Goal: Information Seeking & Learning: Understand process/instructions

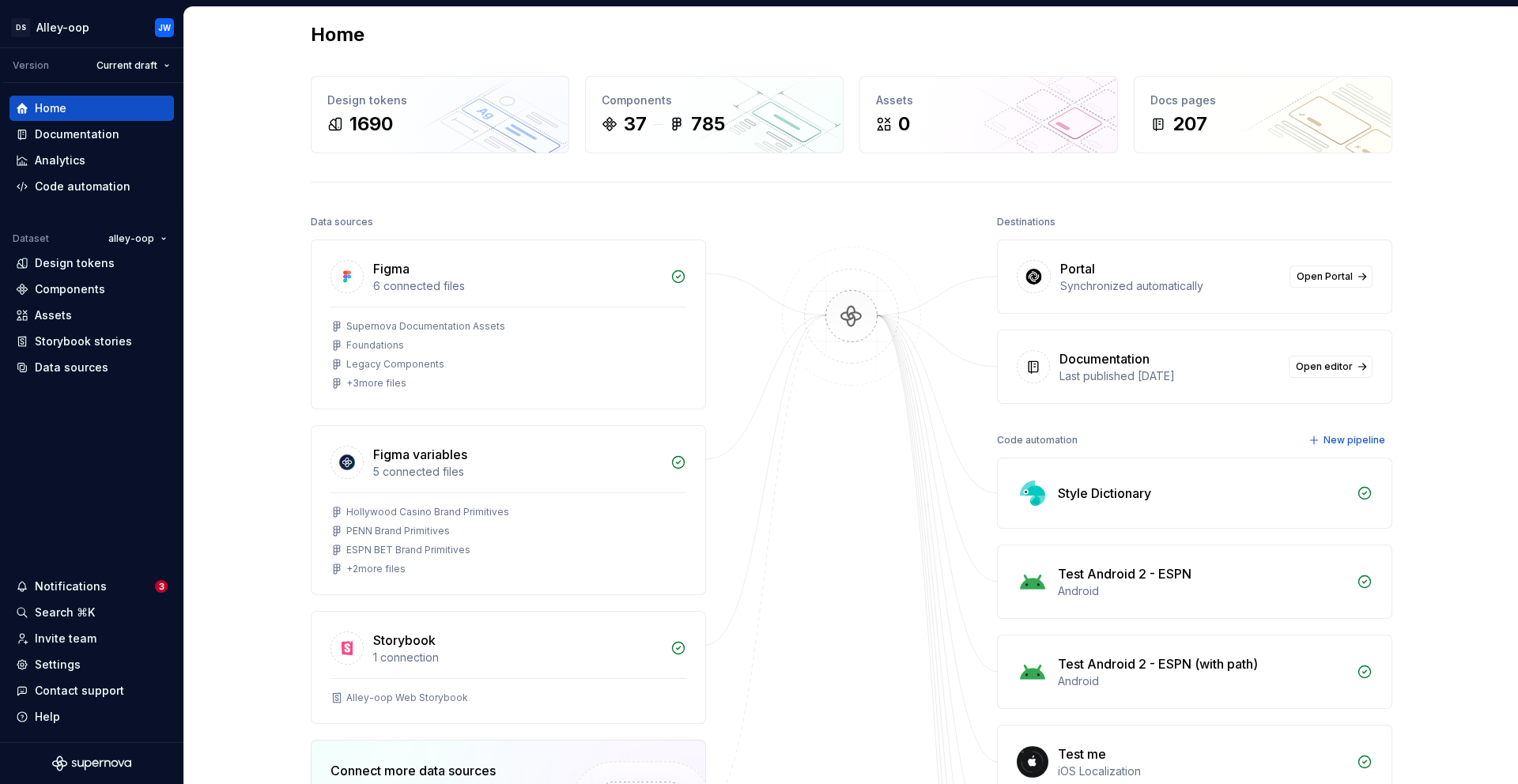
scroll to position [32, 0]
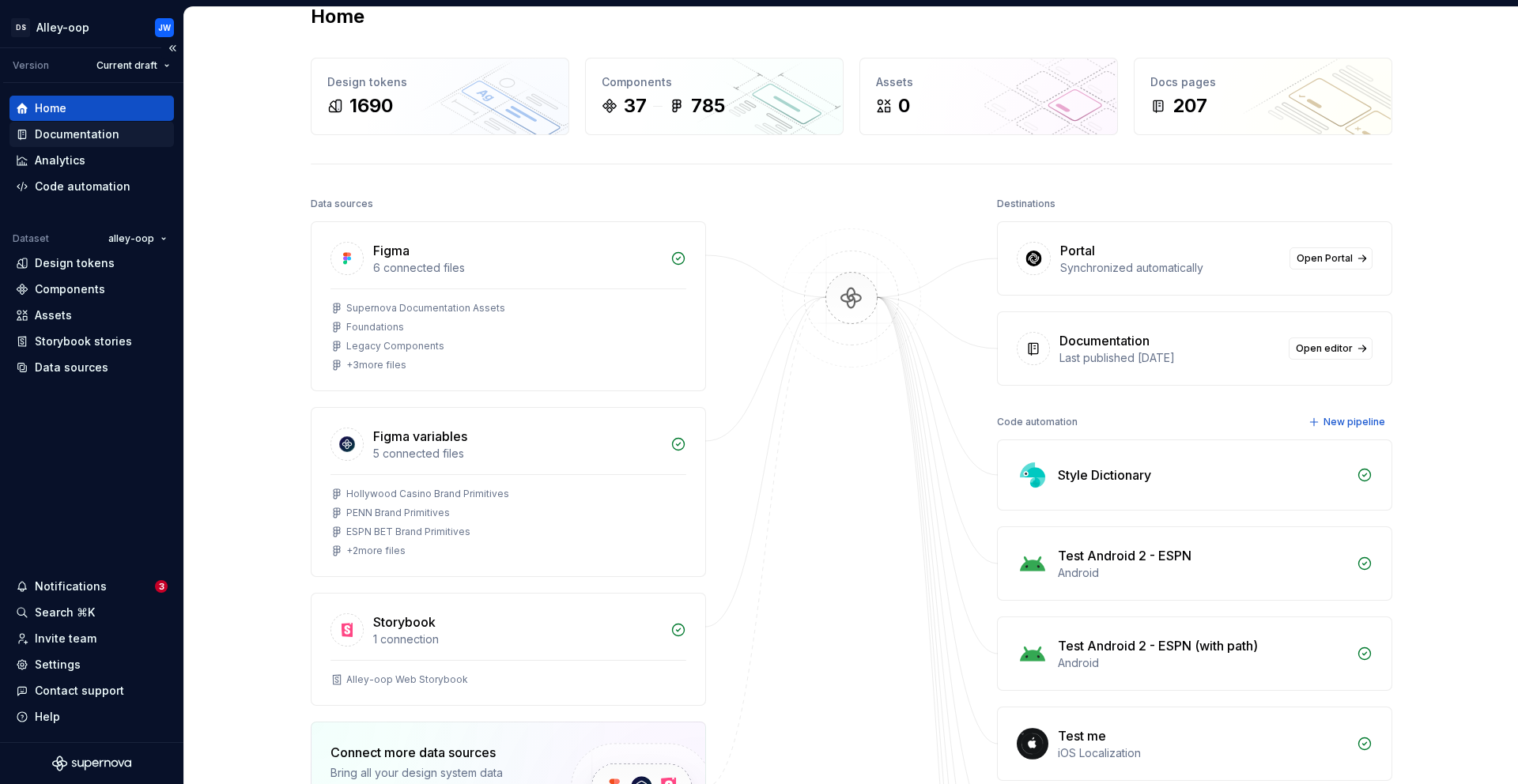
click at [106, 142] on div "Documentation" at bounding box center [76, 134] width 85 height 15
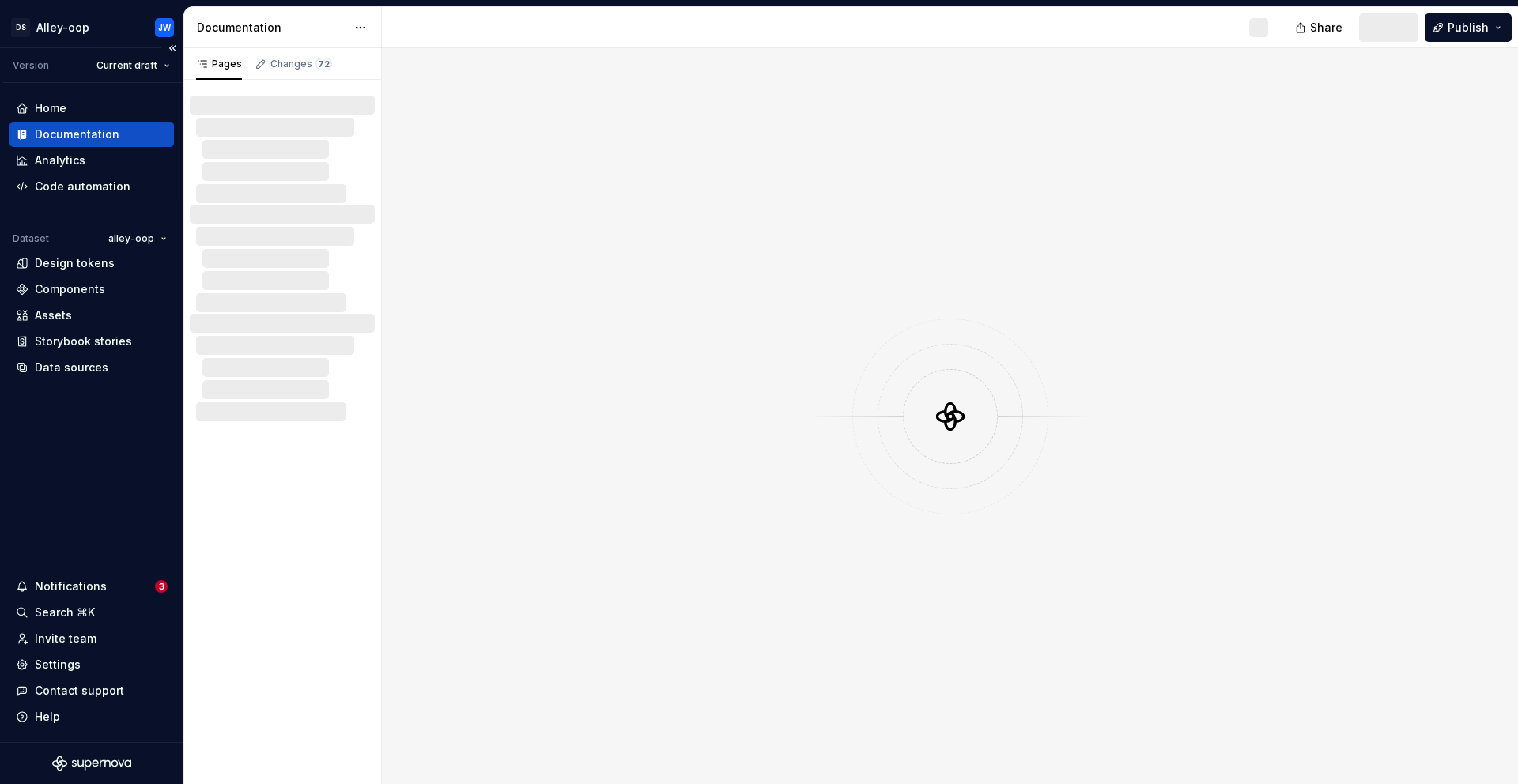
click at [106, 136] on div "Documentation" at bounding box center [76, 134] width 85 height 15
click at [798, 330] on div at bounding box center [950, 416] width 1136 height 736
click at [99, 133] on div "Documentation" at bounding box center [76, 134] width 85 height 15
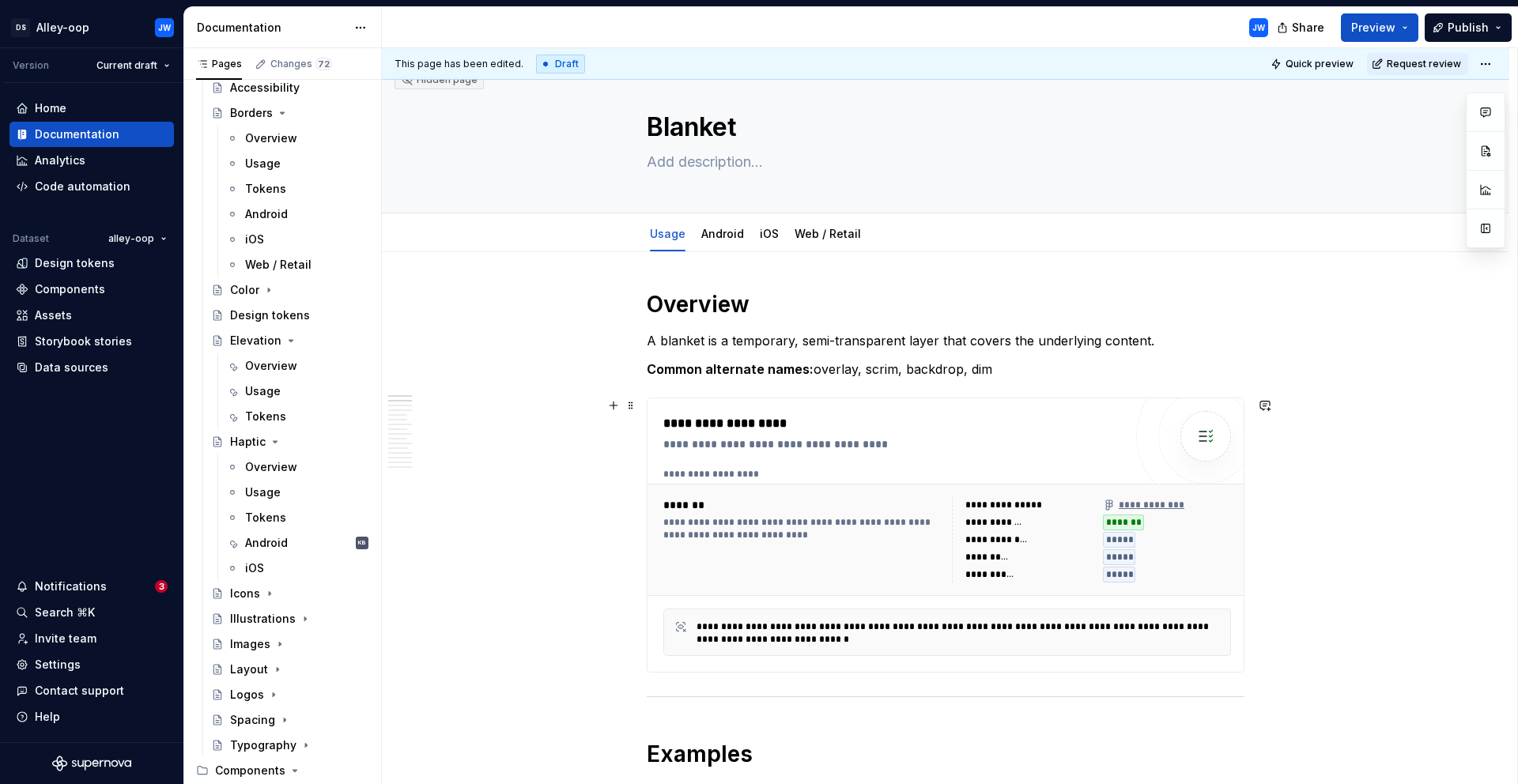
scroll to position [23, 0]
click at [1069, 367] on p "Common alternate names: overlay, scrim, backdrop, dim" at bounding box center [946, 367] width 598 height 19
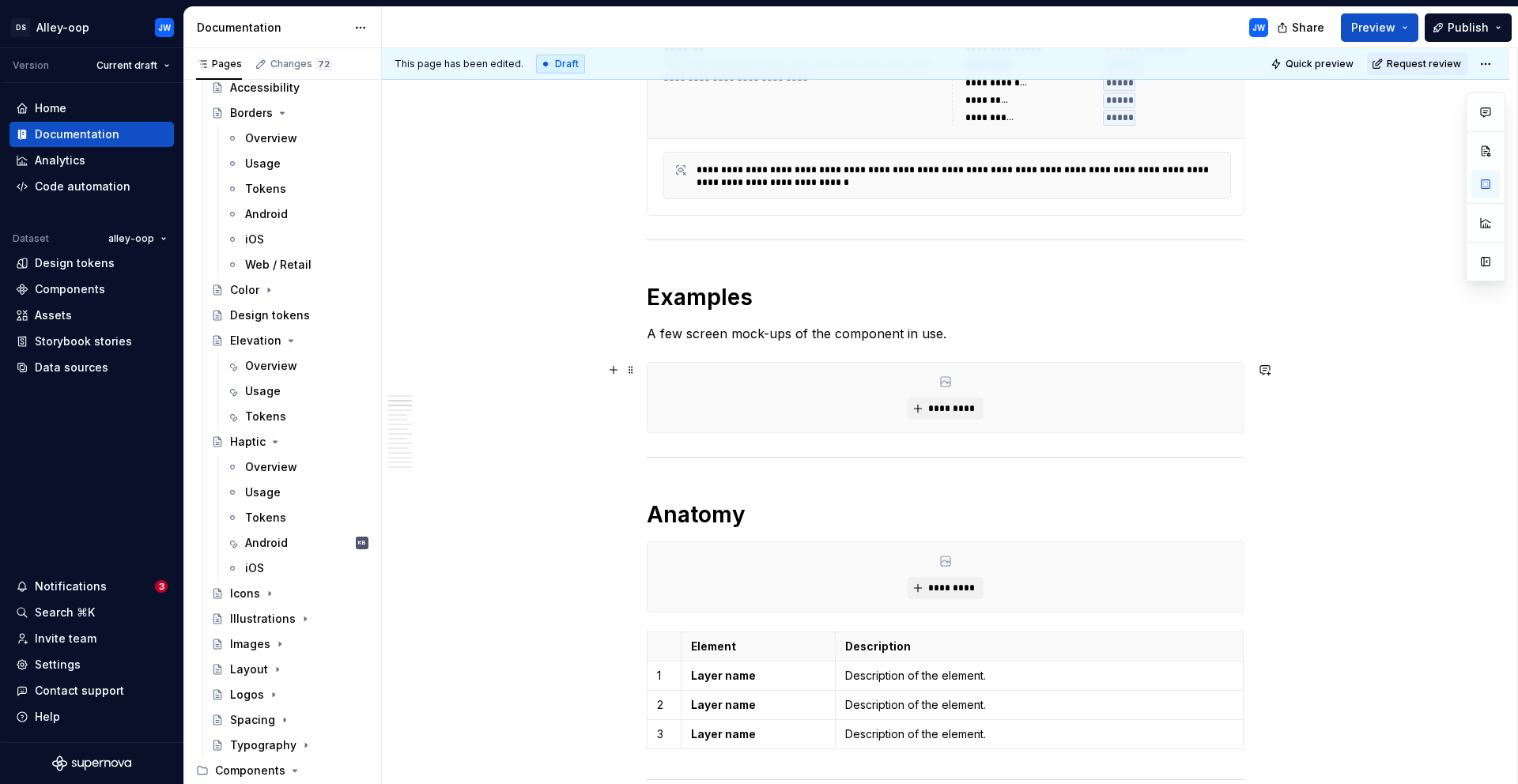
scroll to position [490, 0]
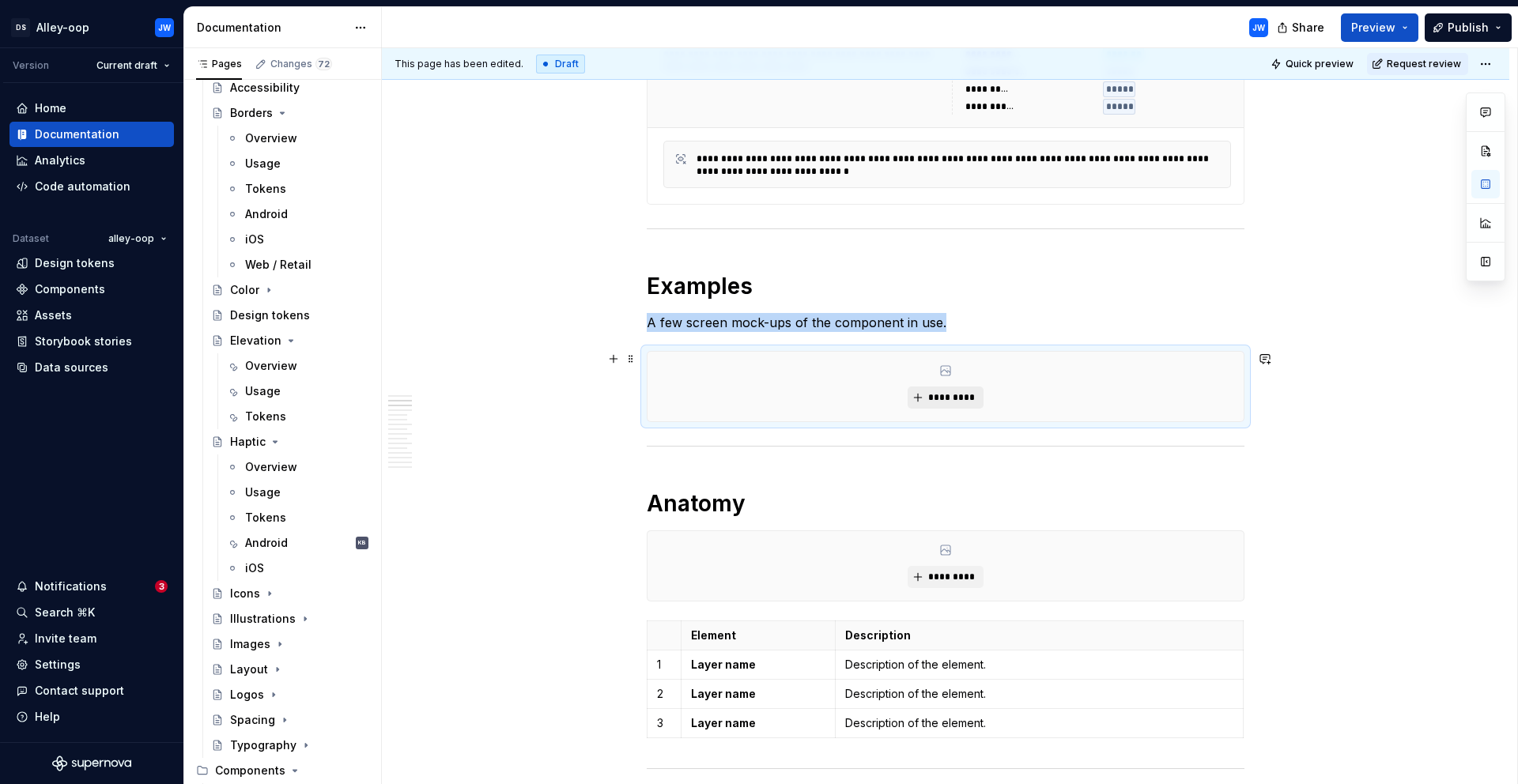
click at [956, 396] on span "*********" at bounding box center [951, 397] width 48 height 13
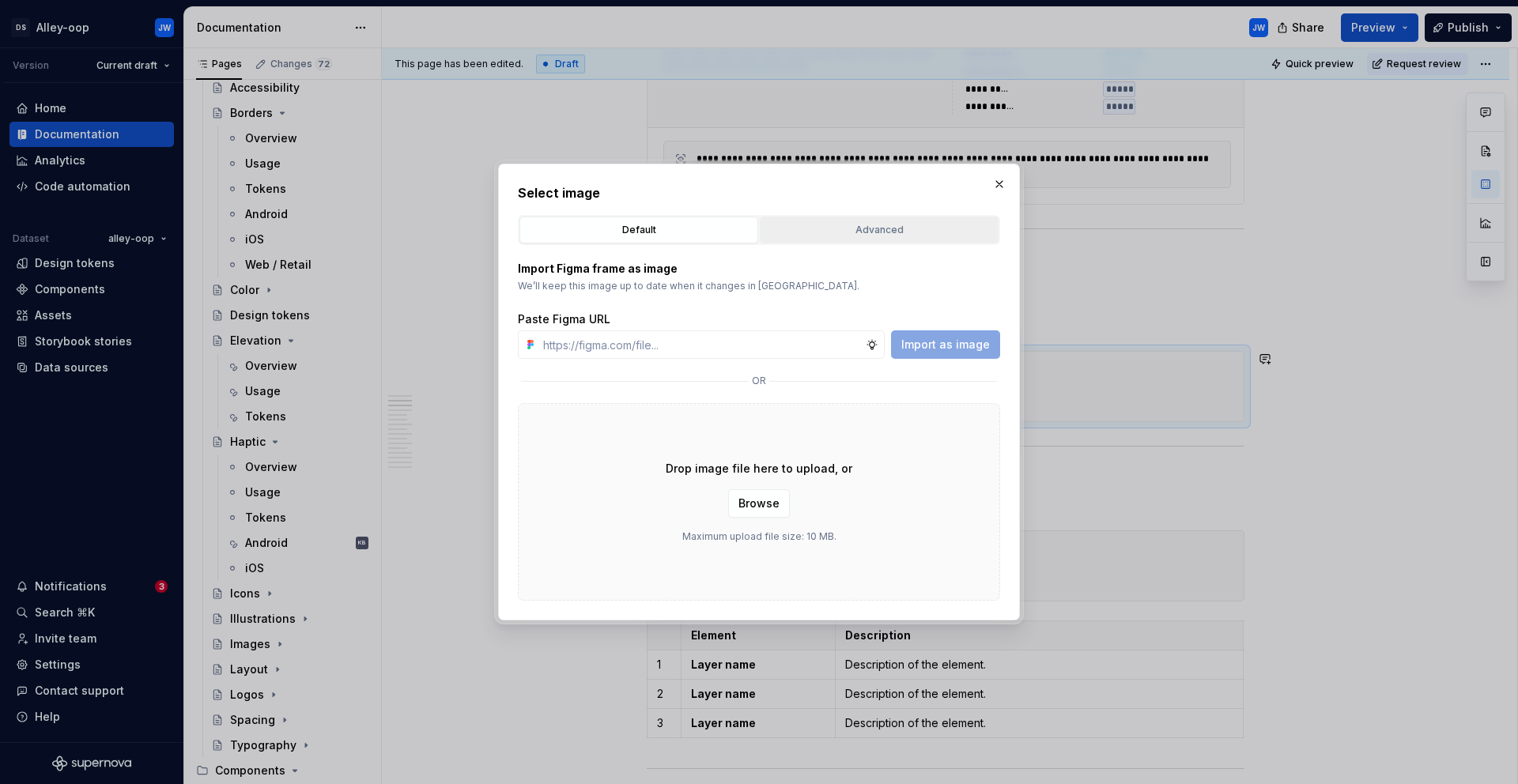
click at [838, 226] on div "Advanced" at bounding box center [879, 229] width 228 height 15
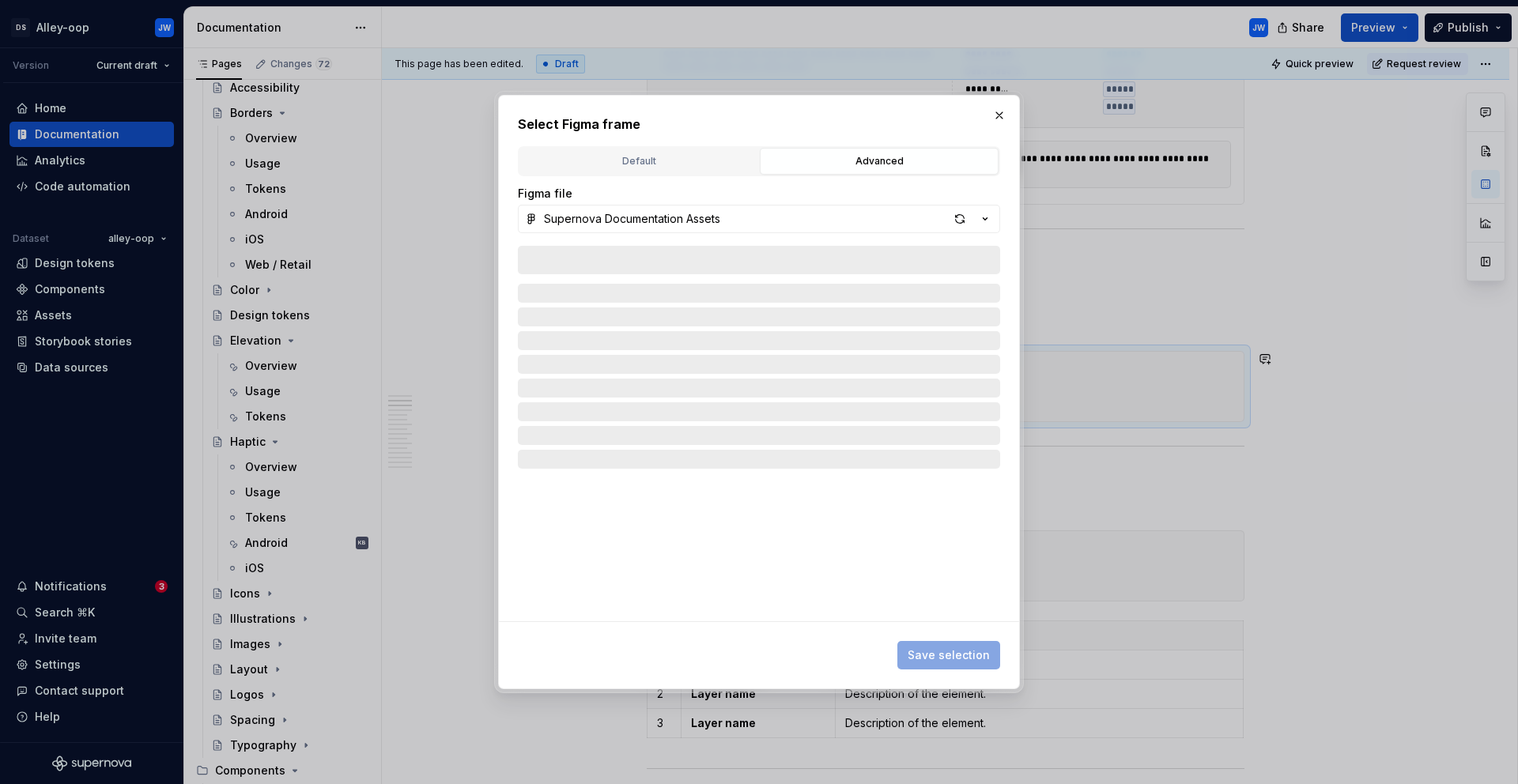
type textarea "*"
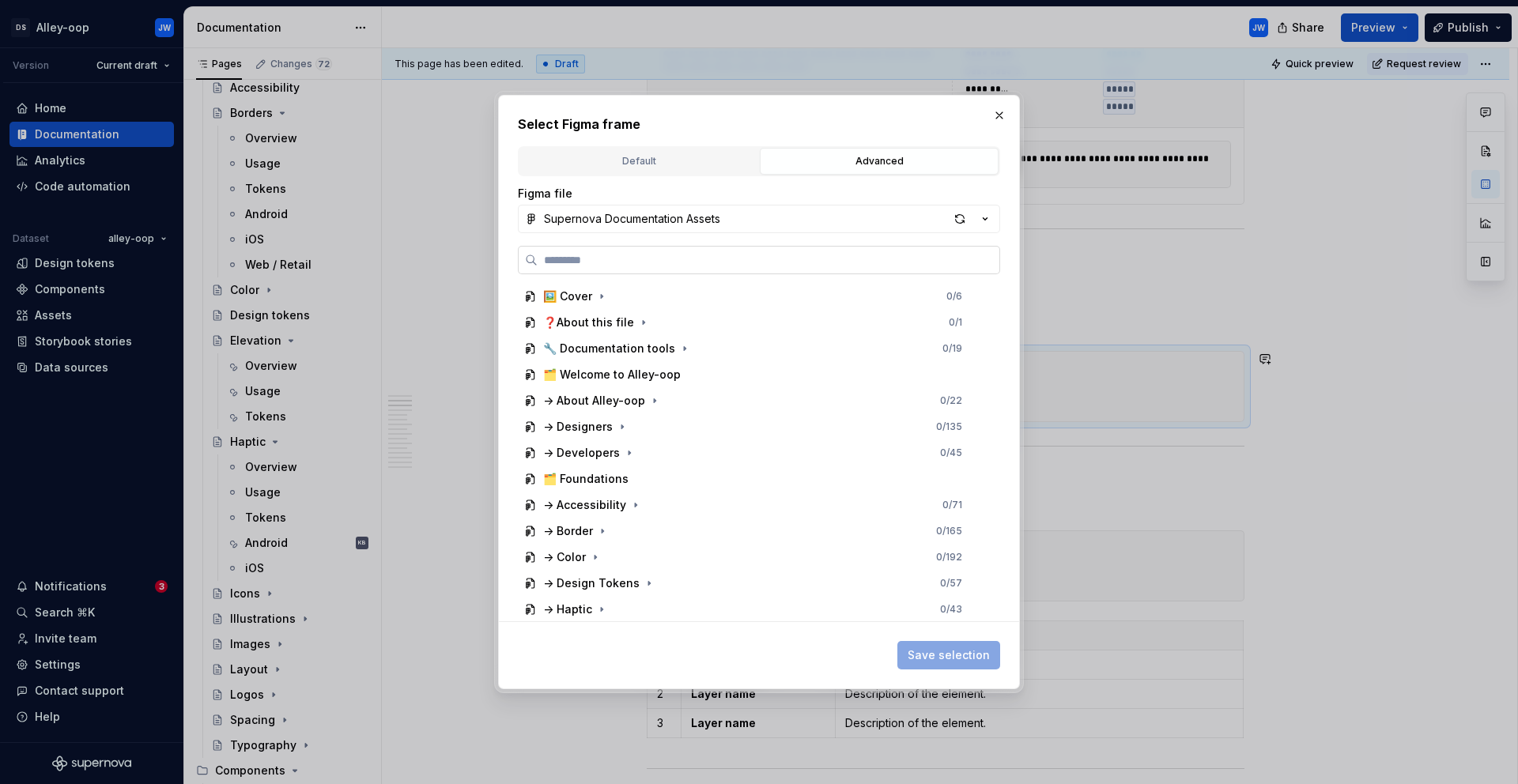
click at [757, 249] on label at bounding box center [759, 259] width 482 height 28
click at [757, 252] on input "search" at bounding box center [768, 259] width 461 height 15
type input "*******"
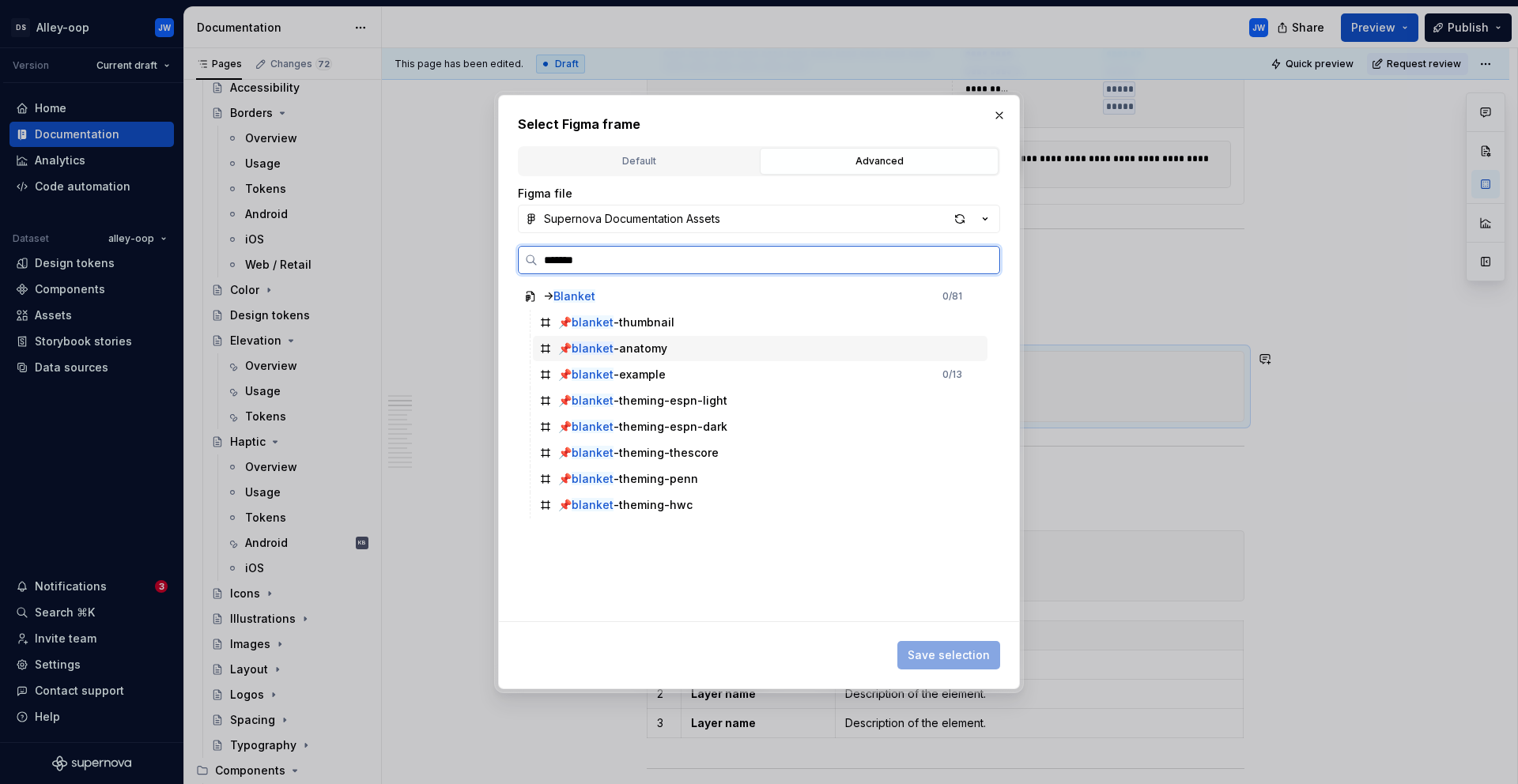
click at [722, 347] on div "📌 blanket -anatomy" at bounding box center [761, 348] width 455 height 25
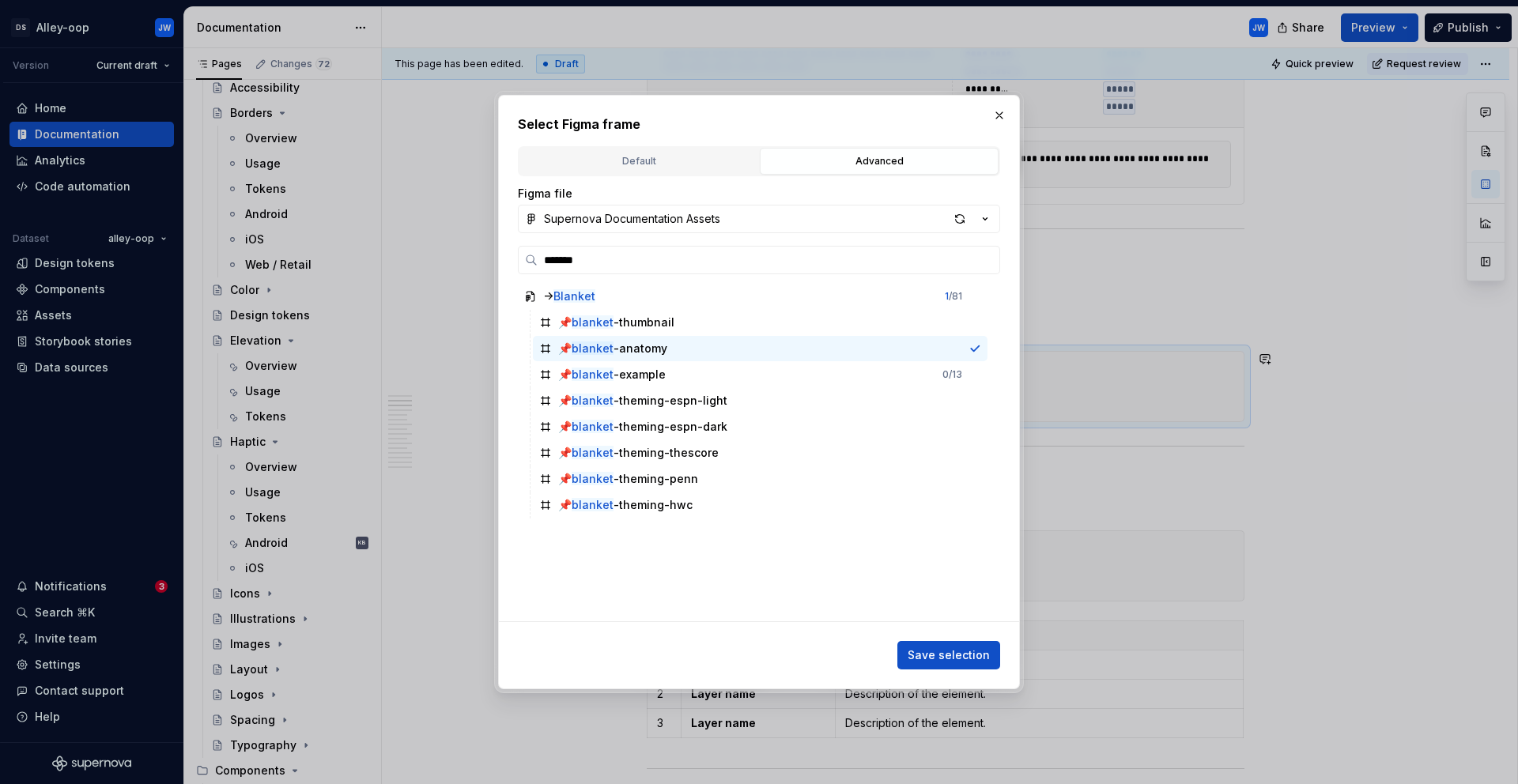
click at [975, 659] on span "Save selection" at bounding box center [948, 655] width 82 height 15
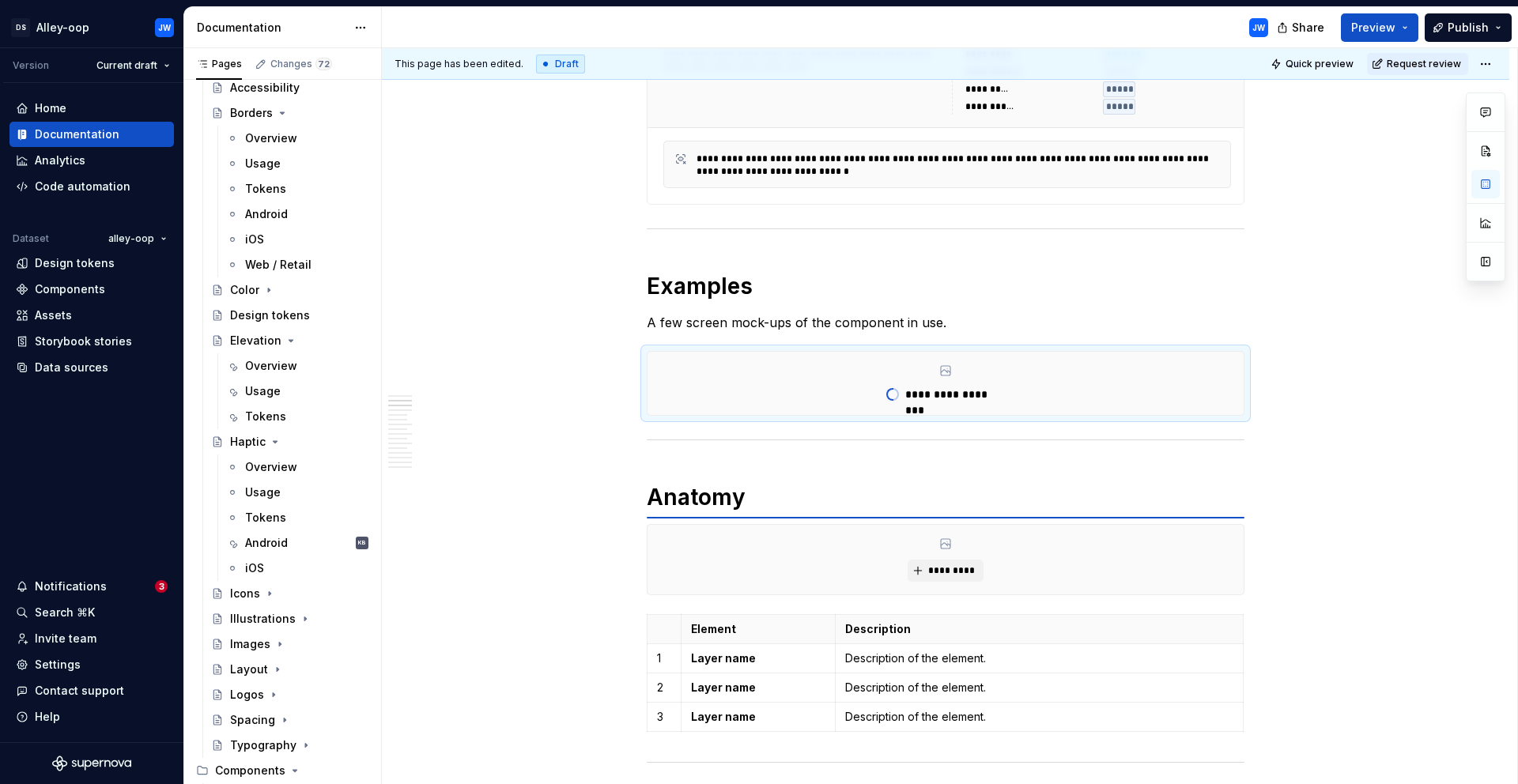
type textarea "*"
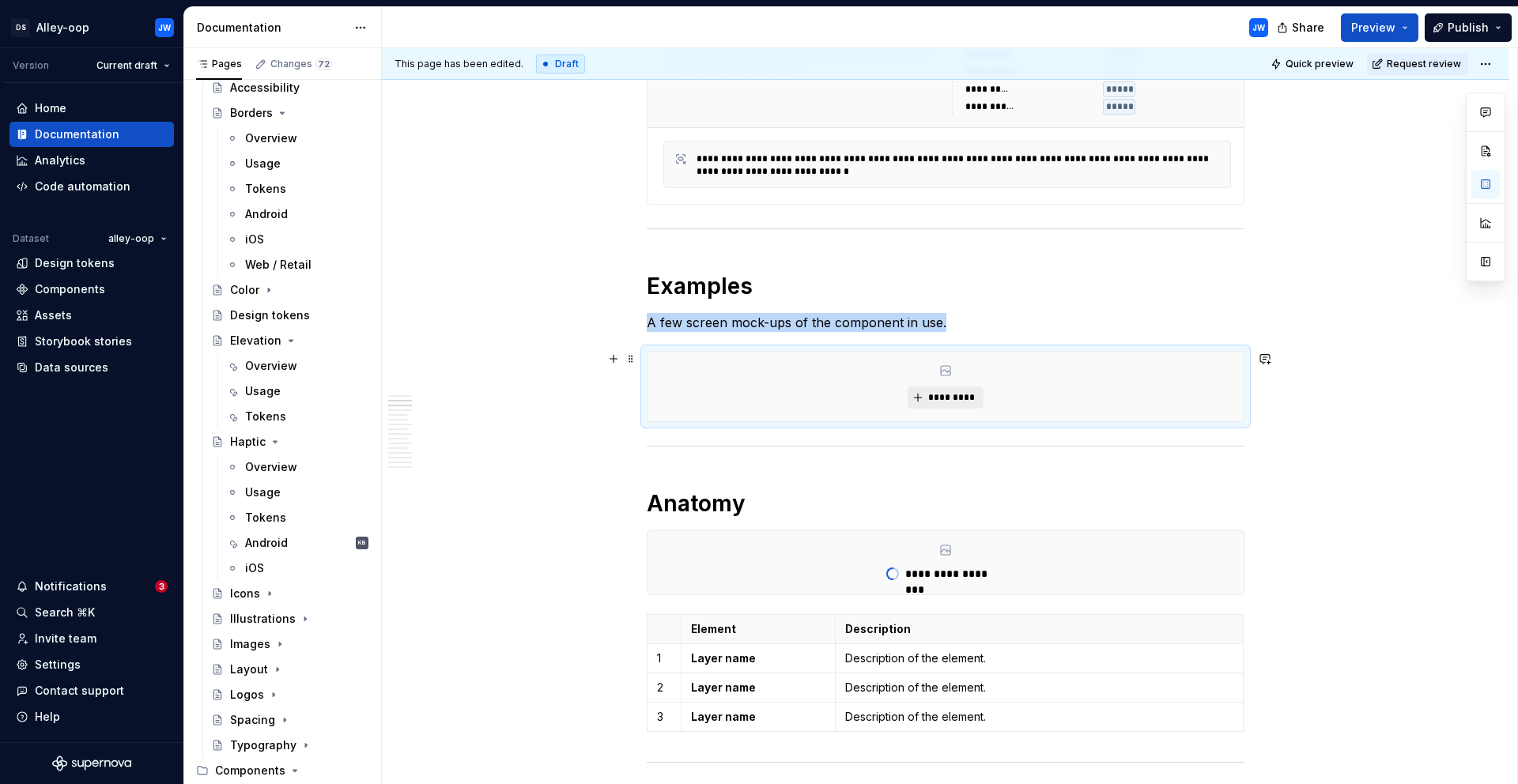
click at [939, 399] on span "*********" at bounding box center [951, 397] width 48 height 13
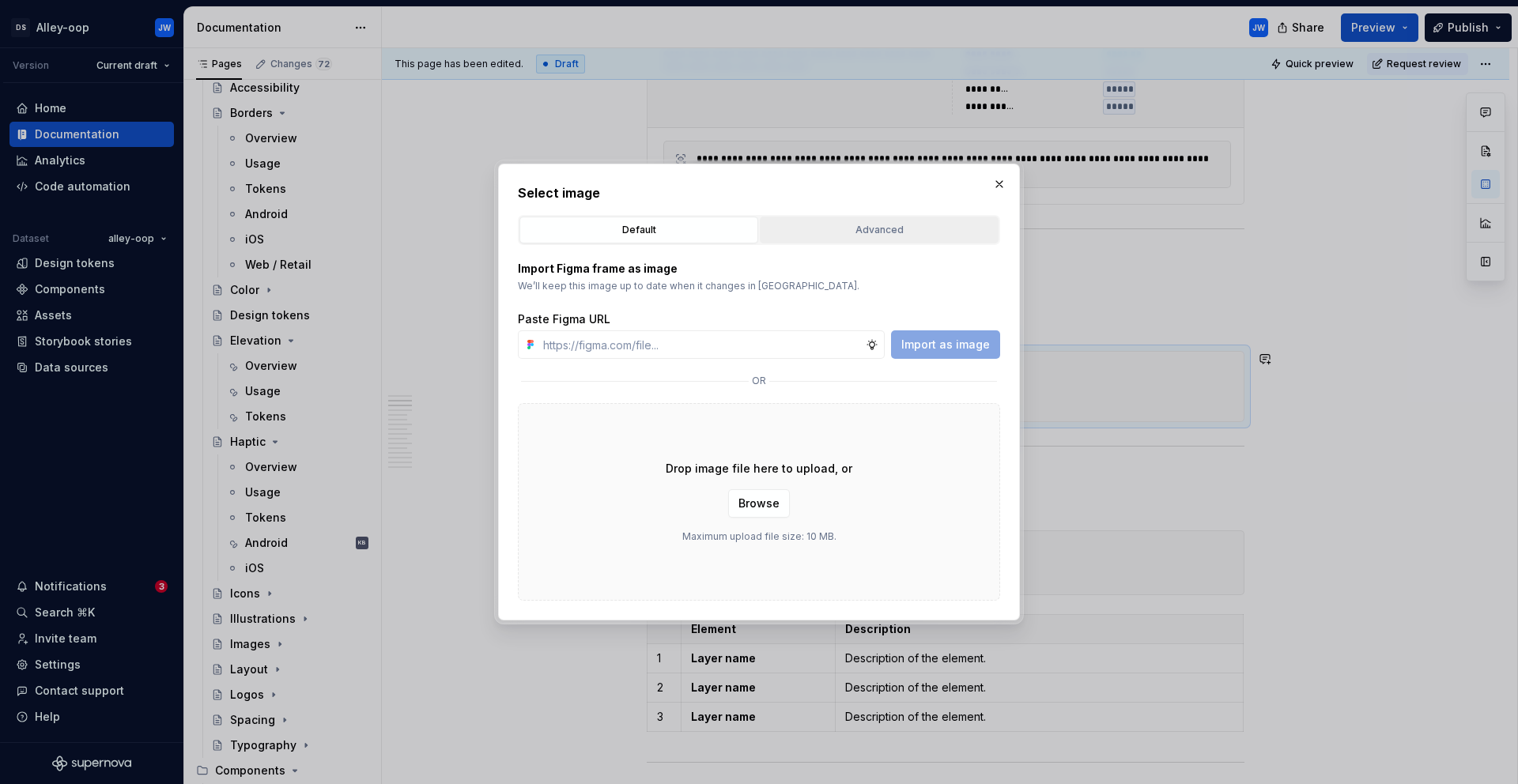
click at [805, 232] on div "Advanced" at bounding box center [879, 229] width 228 height 15
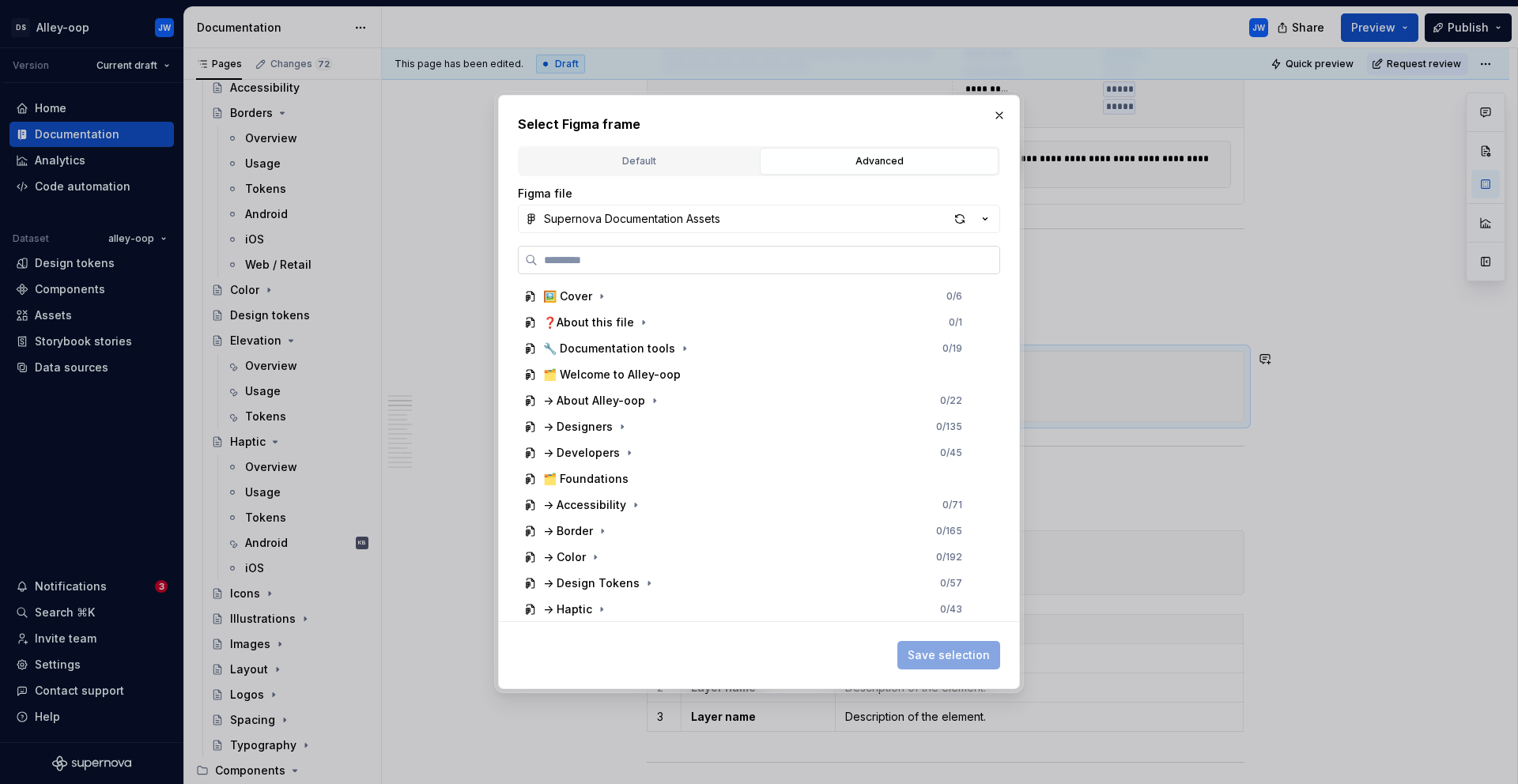
click at [747, 270] on label at bounding box center [759, 259] width 482 height 28
click at [747, 268] on input "search" at bounding box center [768, 259] width 461 height 15
type input "*******"
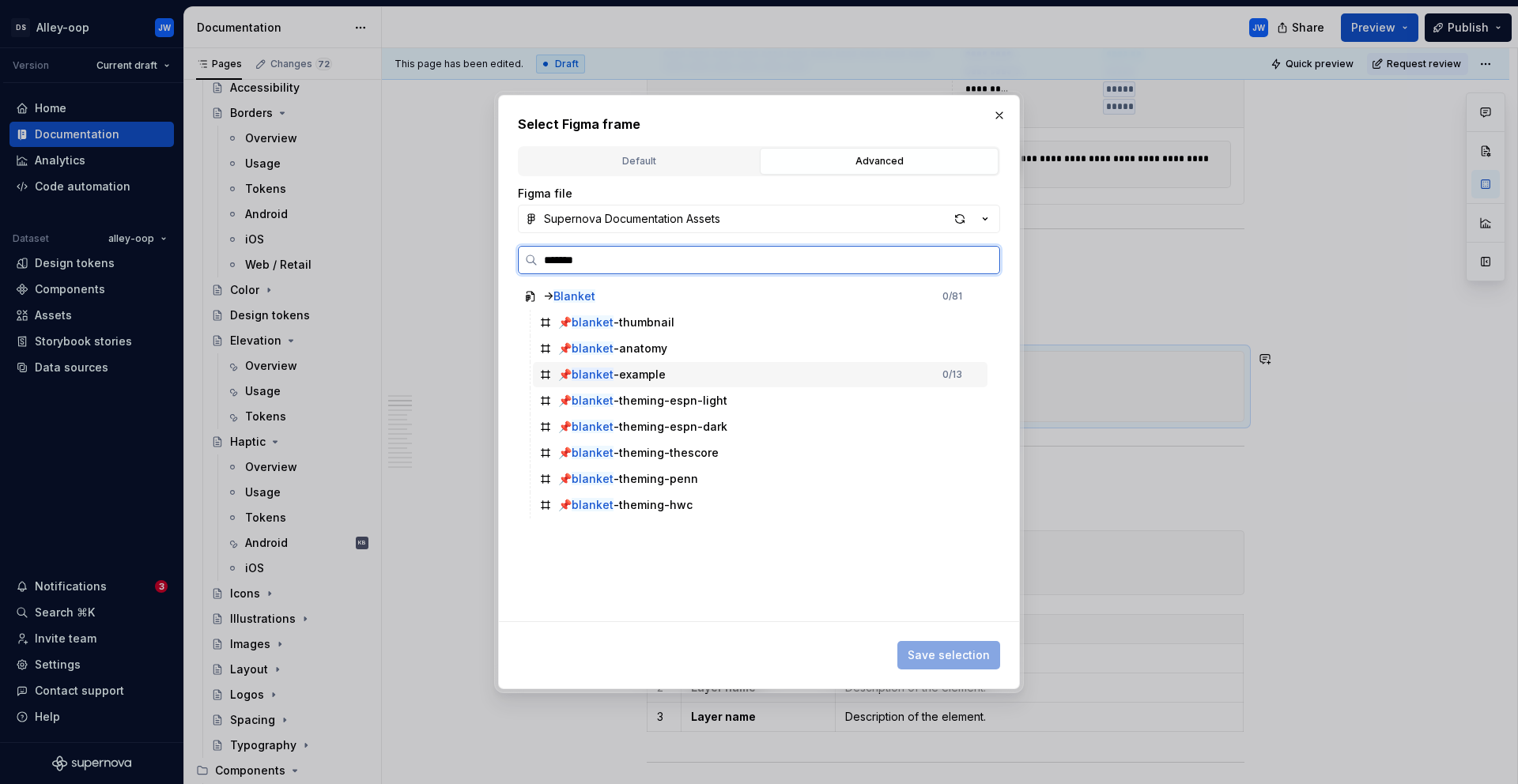
click at [702, 384] on div "📌 blanket -example 0 / 13" at bounding box center [761, 375] width 455 height 25
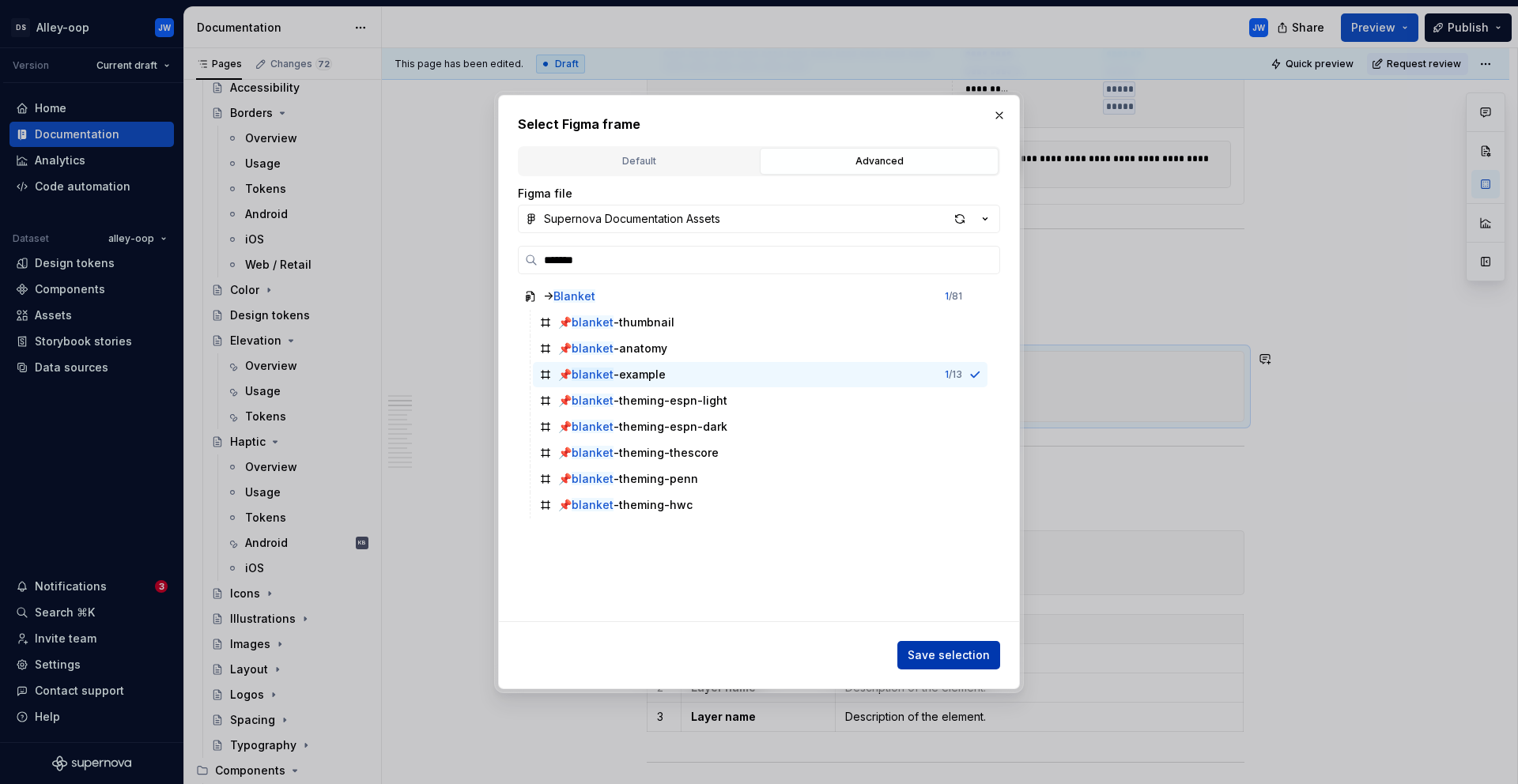
click at [939, 642] on button "Save selection" at bounding box center [948, 655] width 103 height 28
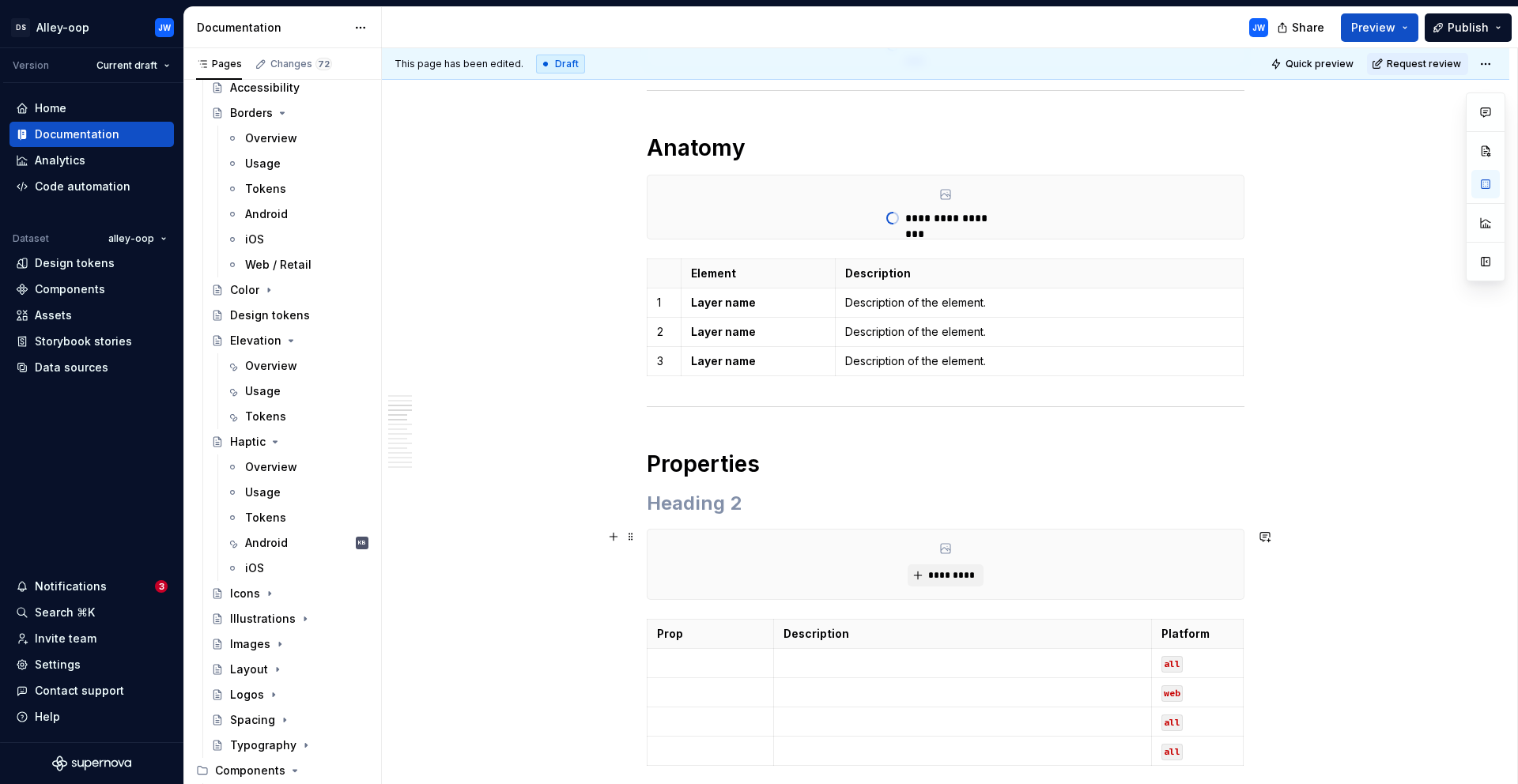
scroll to position [884, 0]
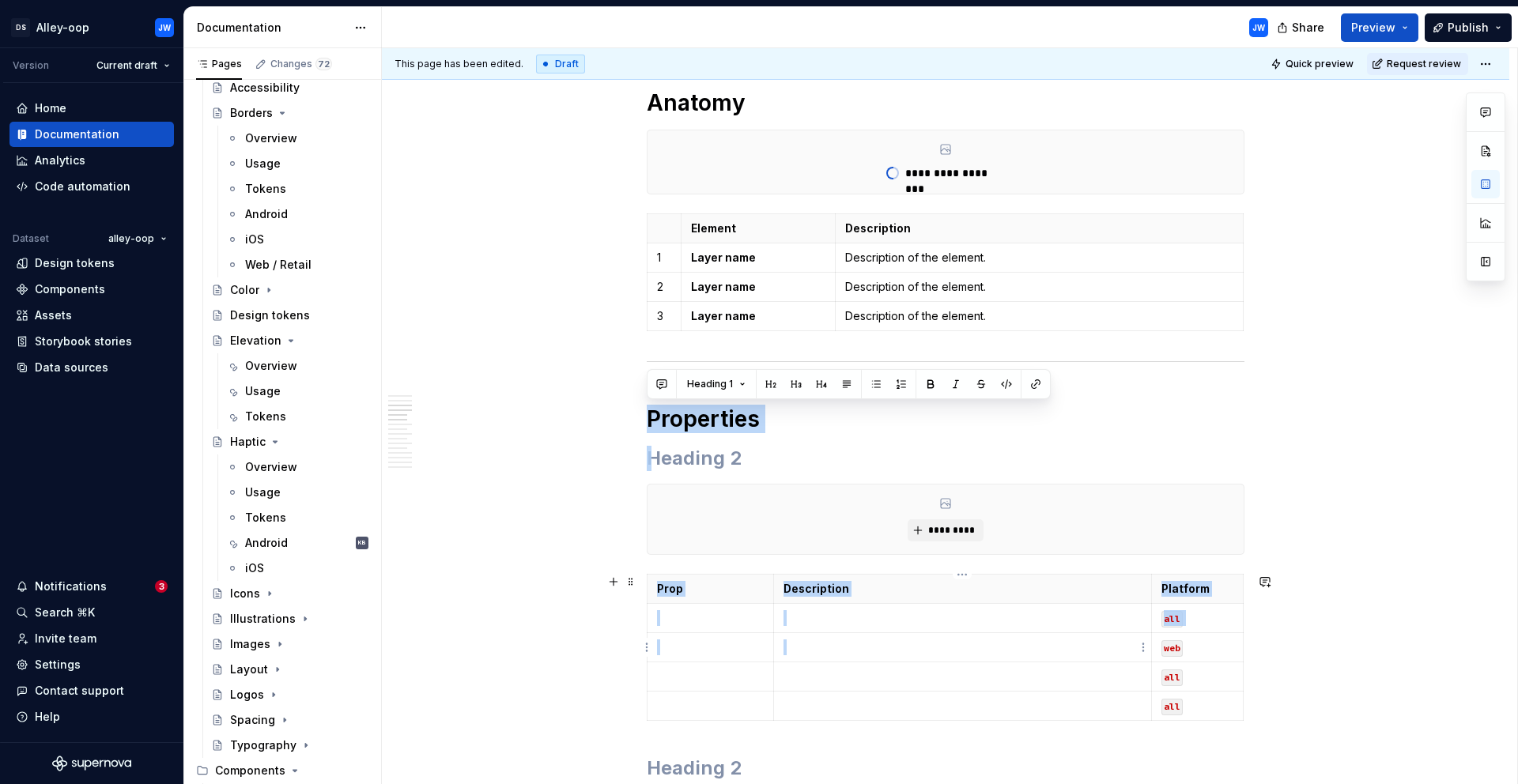
drag, startPoint x: 649, startPoint y: 418, endPoint x: 1039, endPoint y: 649, distance: 453.3
click at [1160, 679] on td "all" at bounding box center [1198, 677] width 92 height 29
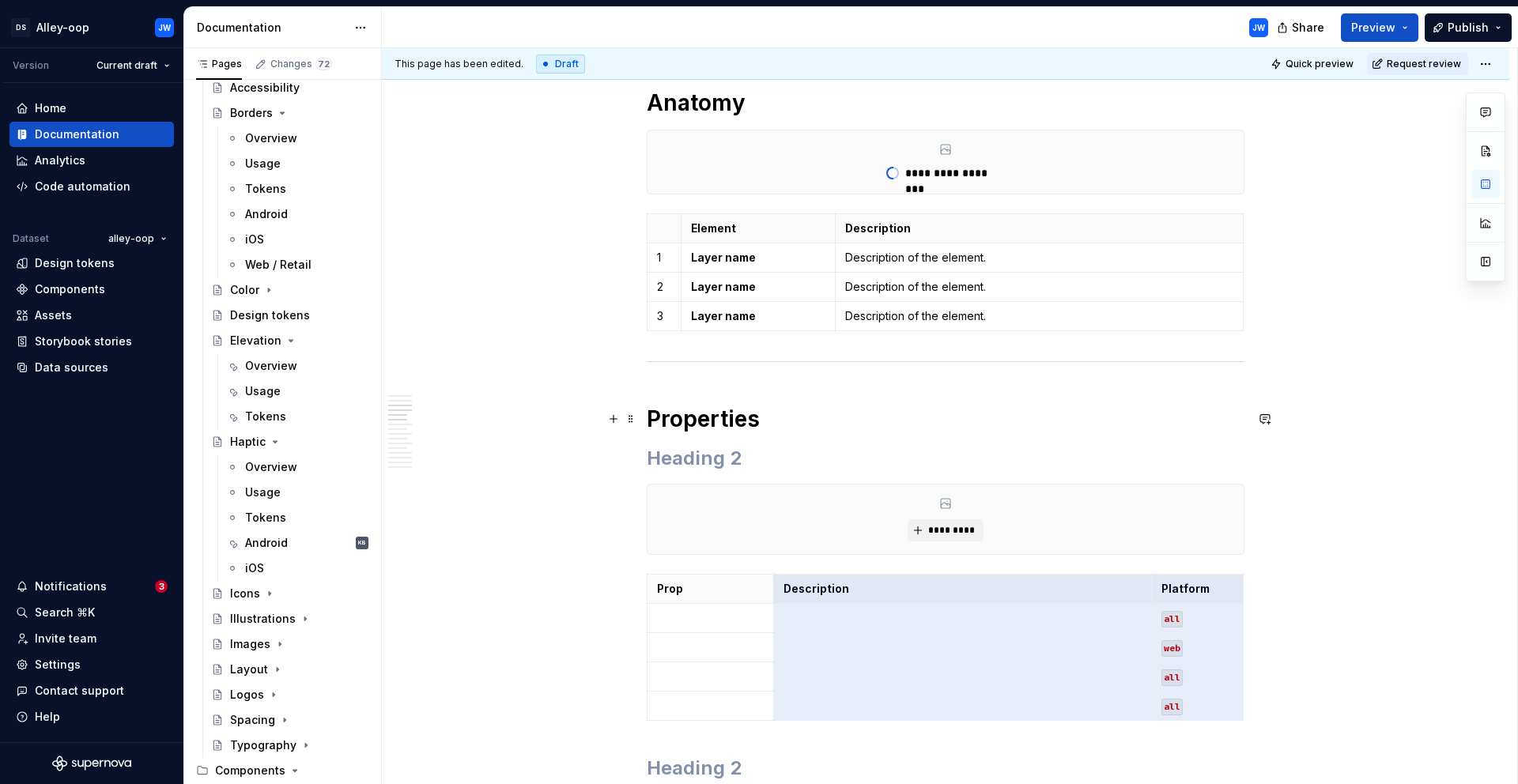
drag, startPoint x: 1204, startPoint y: 696, endPoint x: 663, endPoint y: 415, distance: 609.6
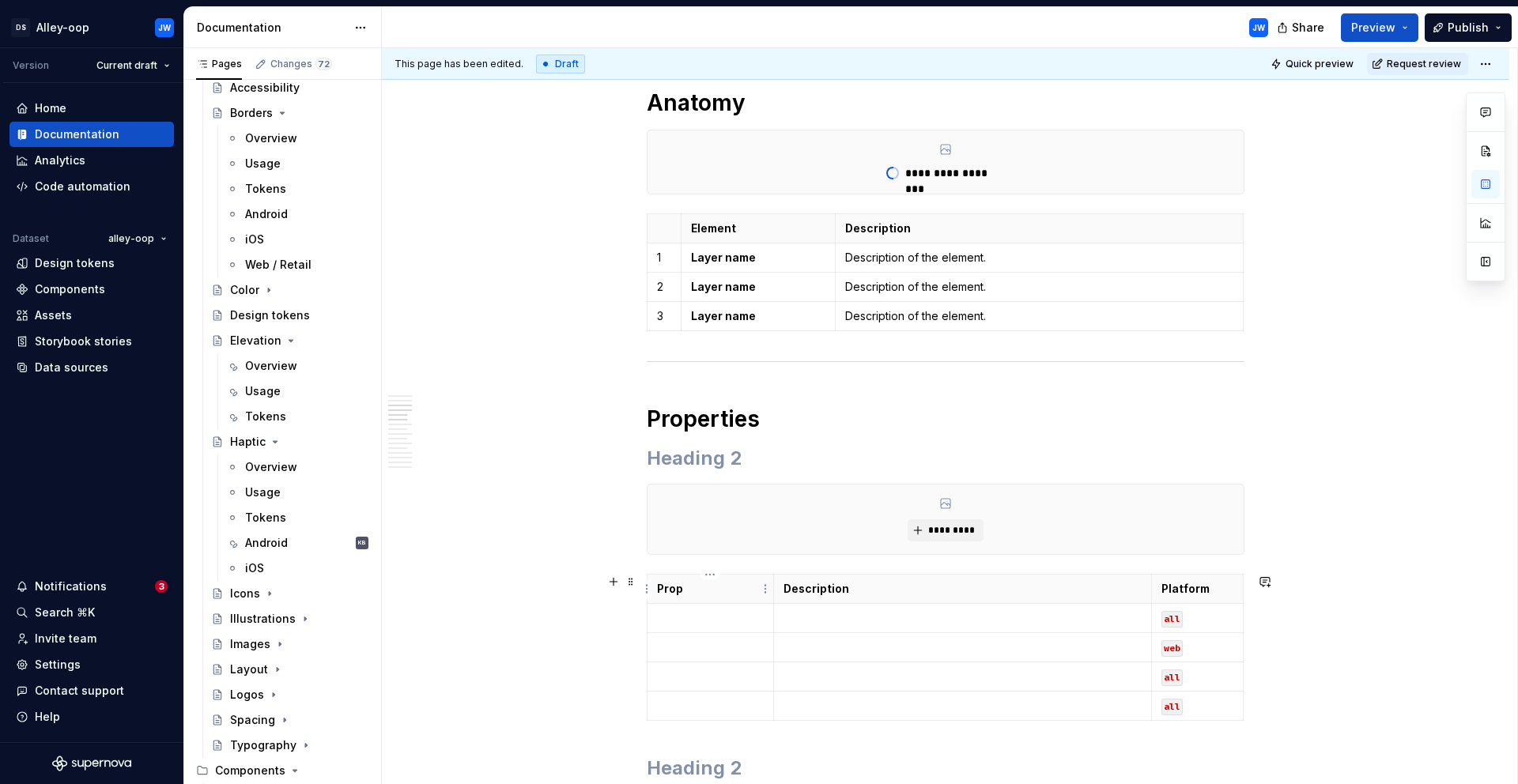
click at [682, 599] on th "Prop" at bounding box center [711, 589] width 126 height 29
click at [632, 578] on span at bounding box center [631, 581] width 13 height 22
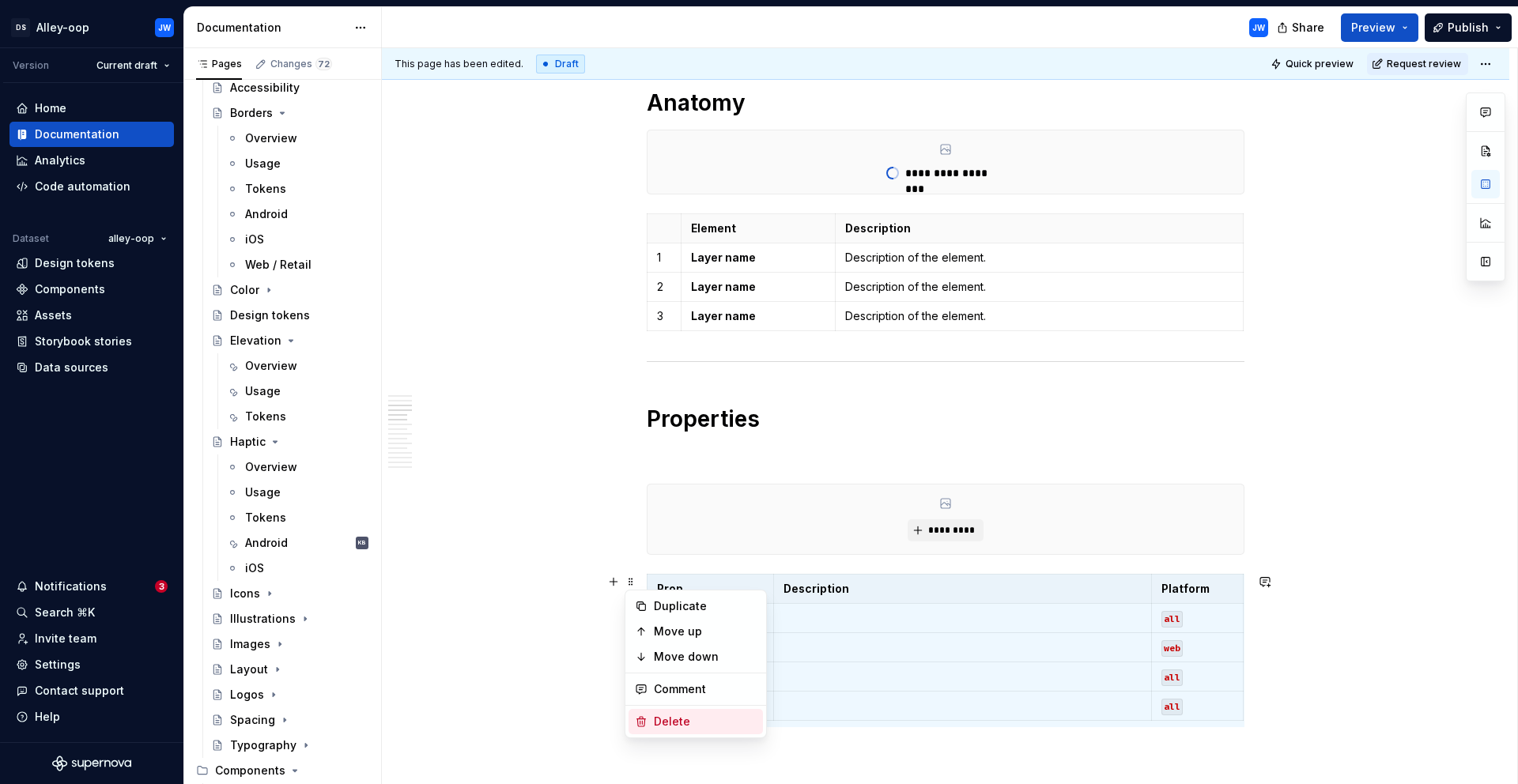
click at [688, 732] on div "Delete" at bounding box center [696, 721] width 135 height 25
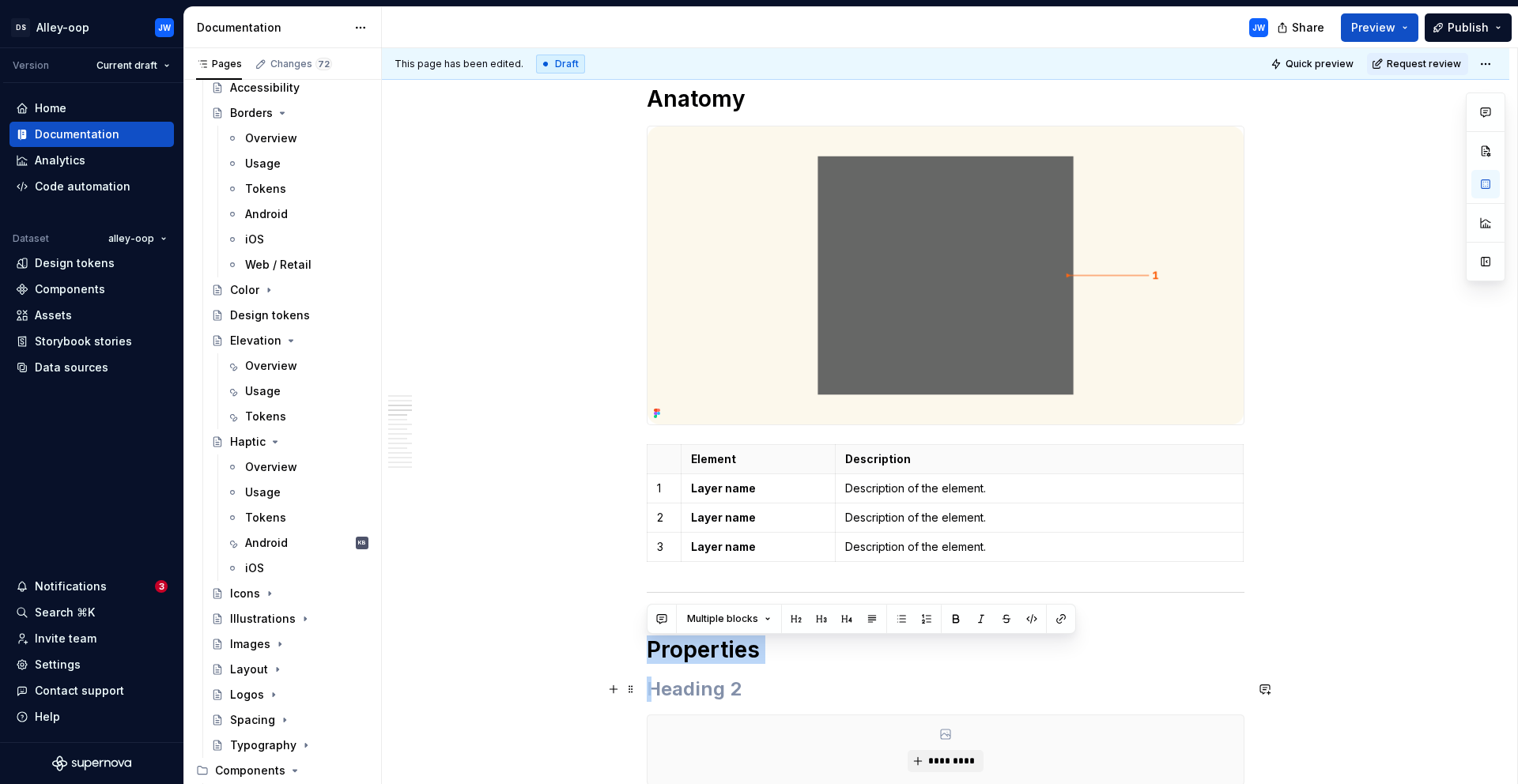
scroll to position [845, 0]
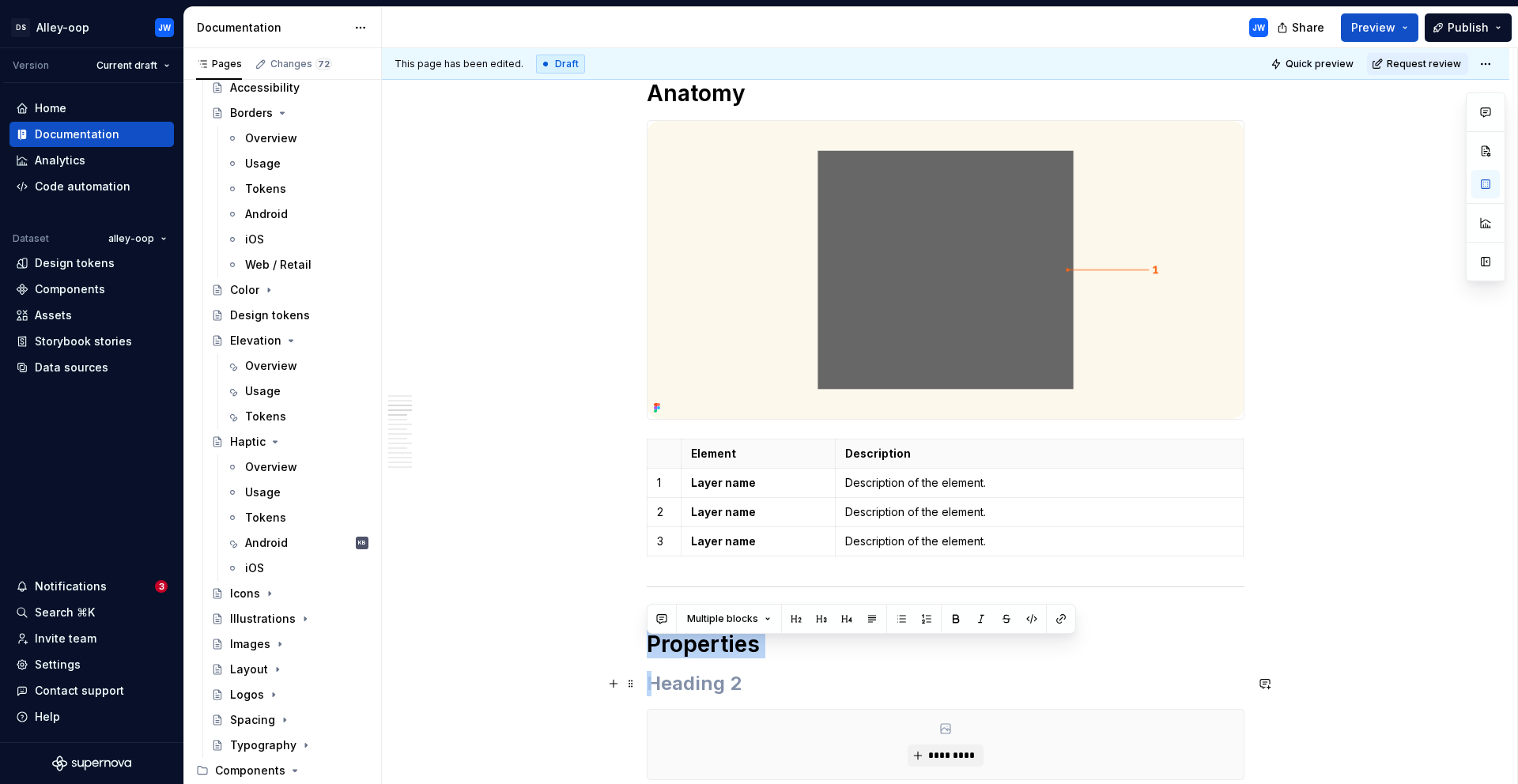
drag, startPoint x: 648, startPoint y: 649, endPoint x: 784, endPoint y: 705, distance: 147.1
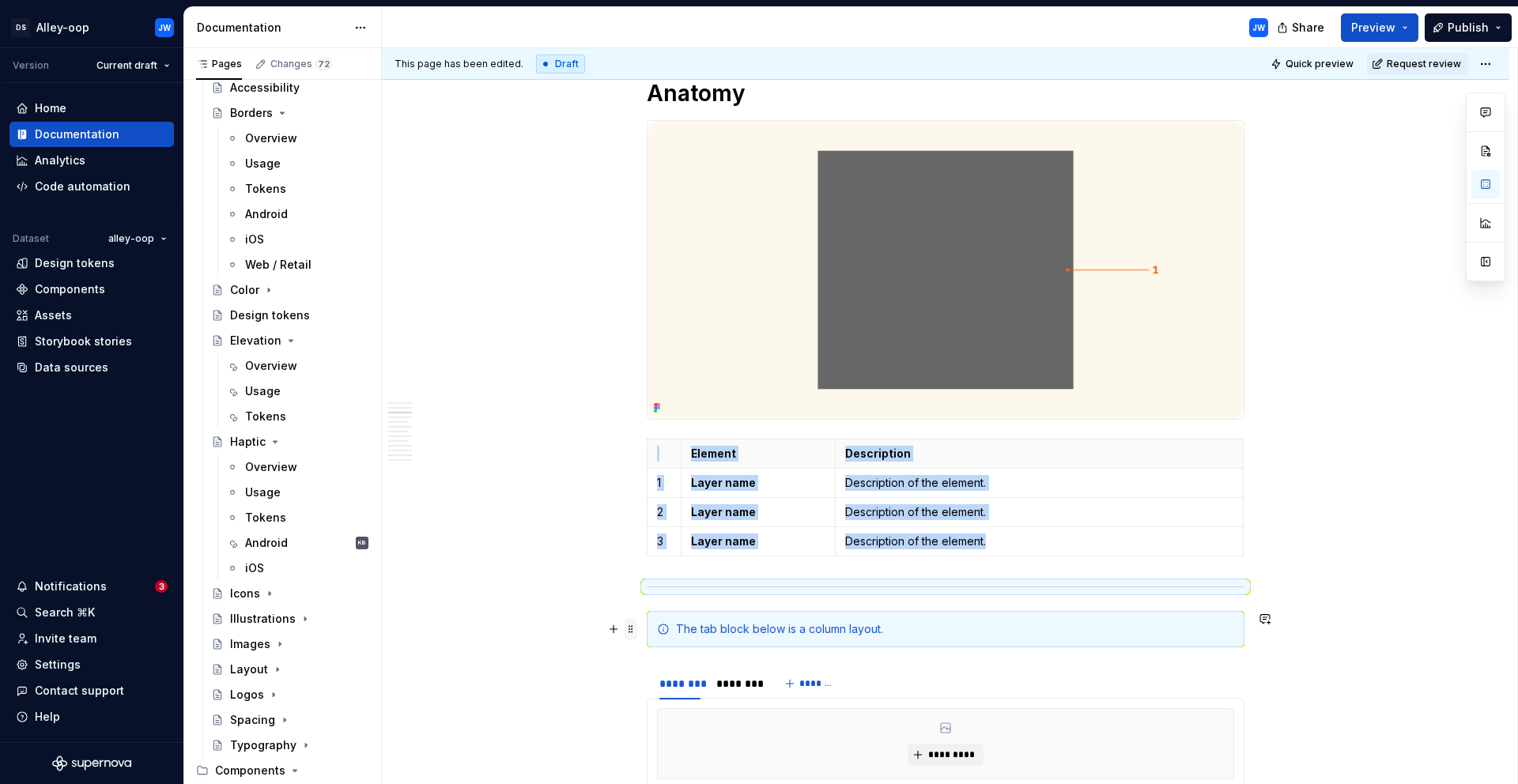
click at [626, 629] on span at bounding box center [631, 628] width 13 height 22
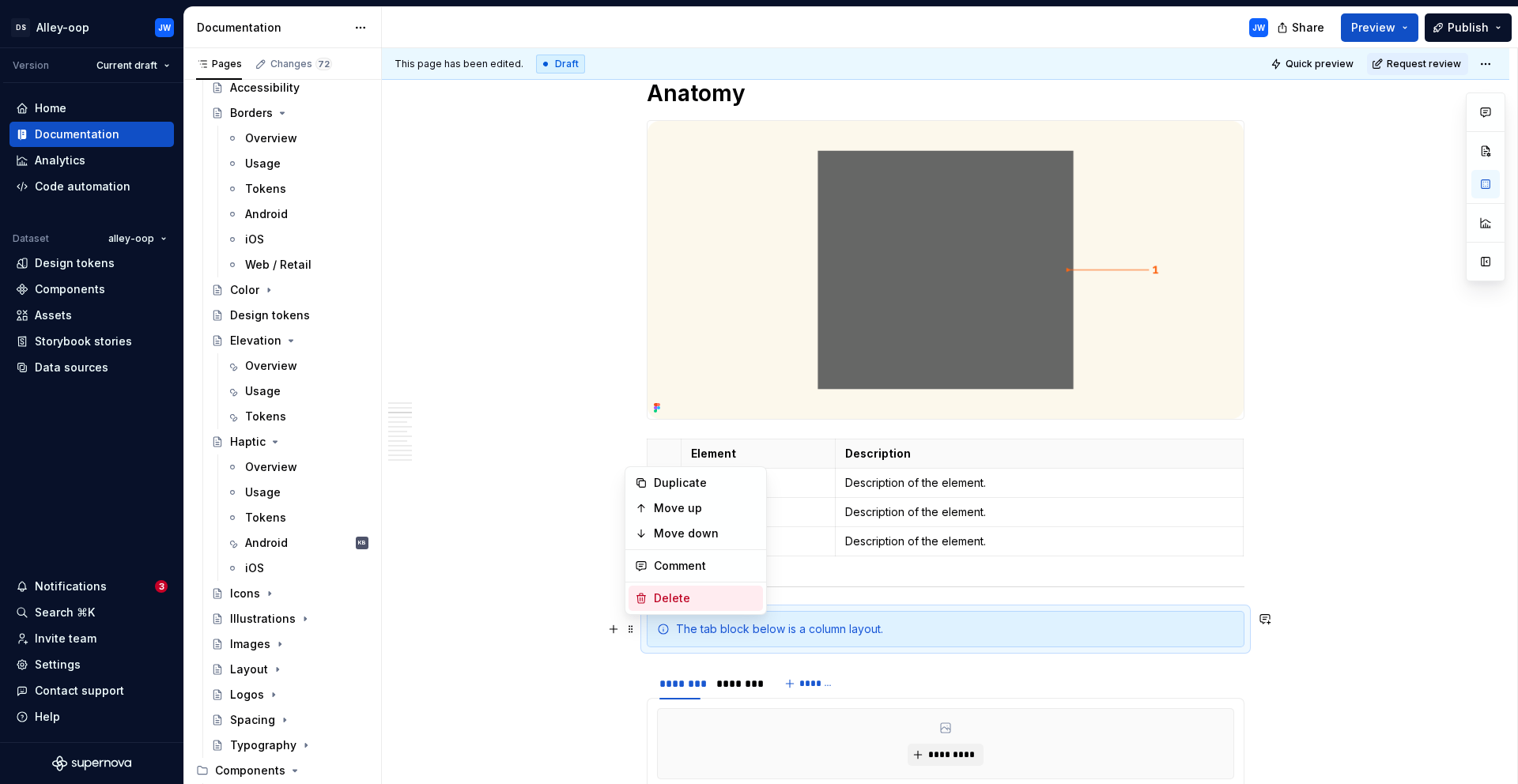
drag, startPoint x: 646, startPoint y: 583, endPoint x: 650, endPoint y: 590, distance: 8.1
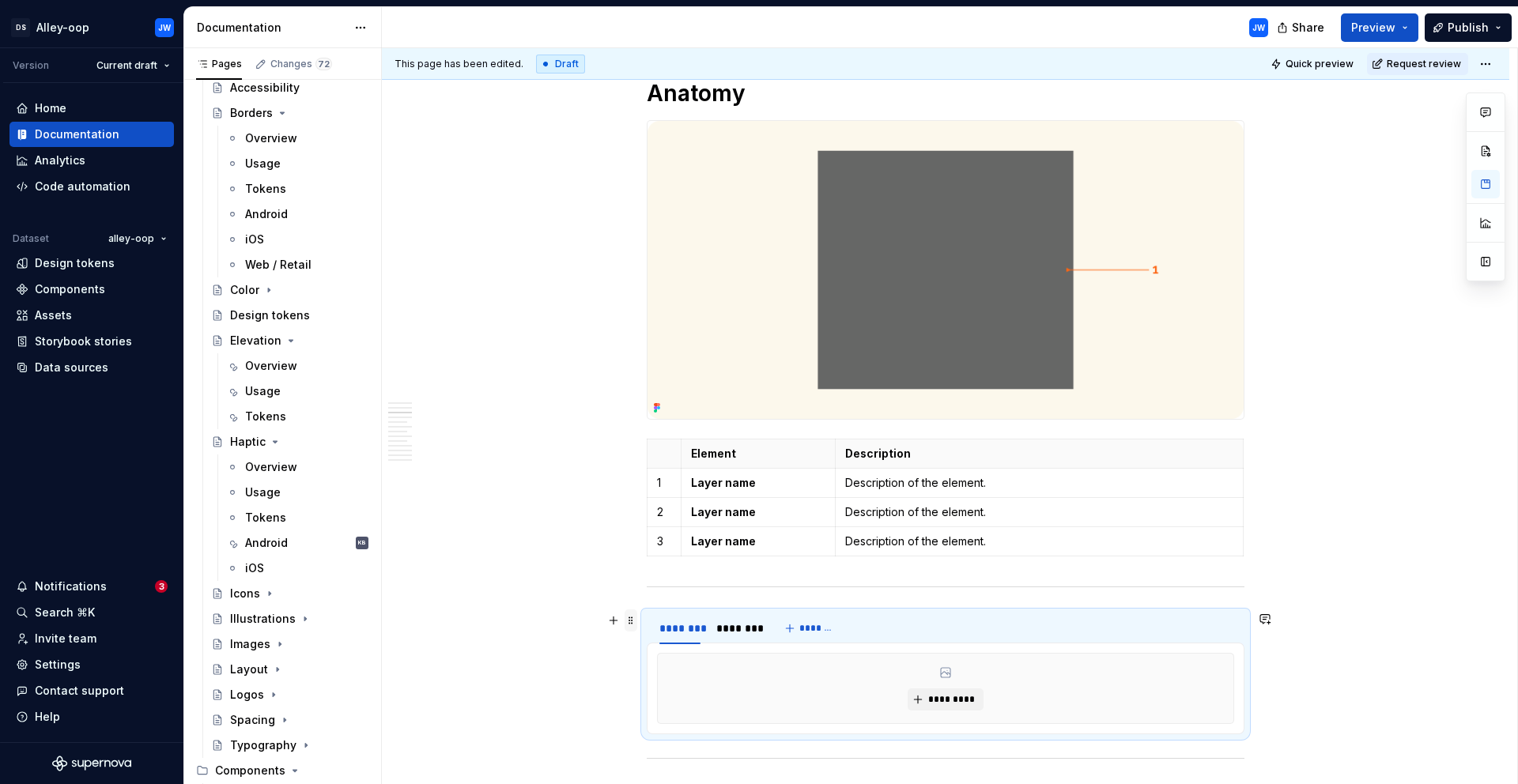
click at [630, 621] on span at bounding box center [631, 620] width 13 height 22
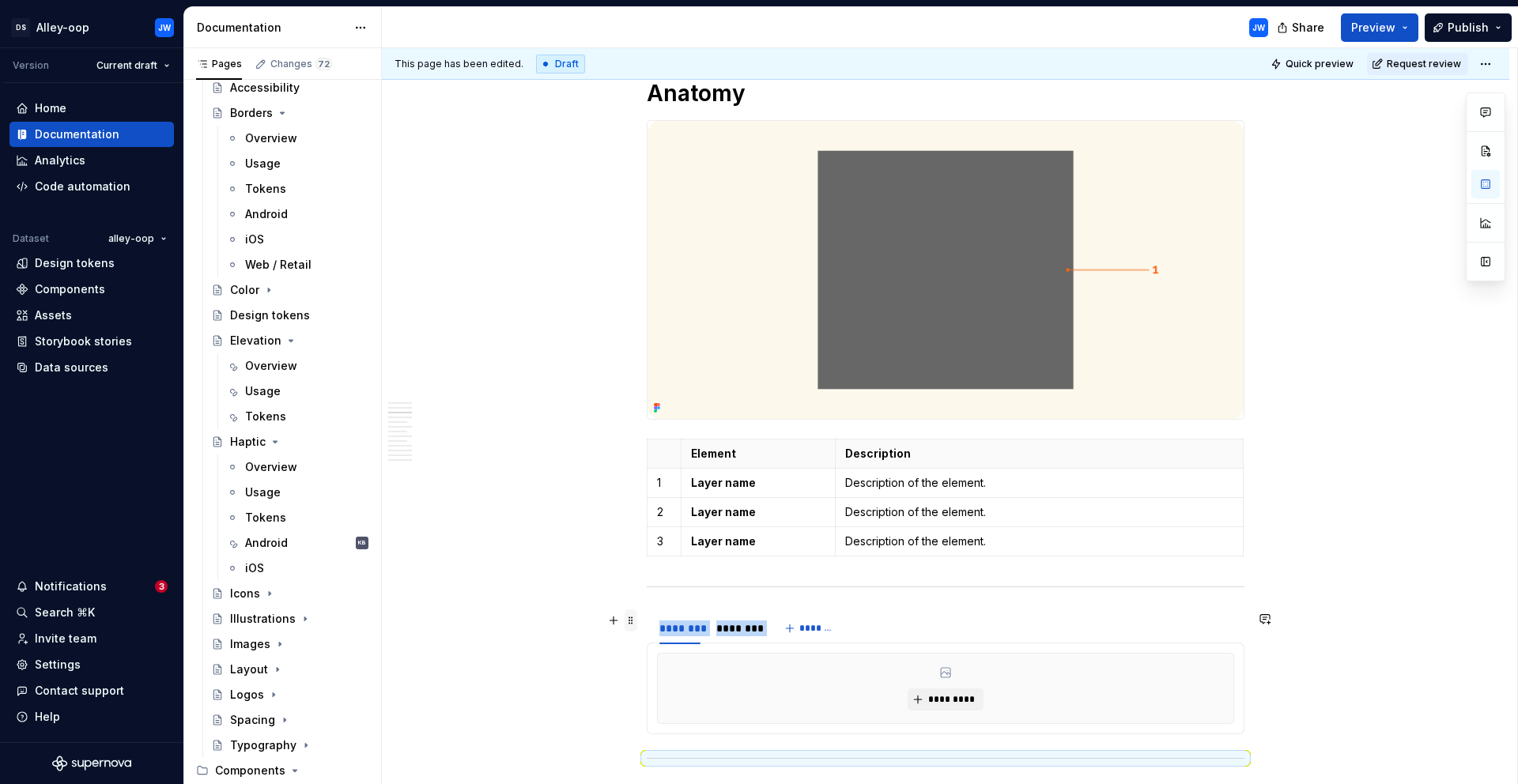
click at [633, 624] on span at bounding box center [631, 620] width 13 height 22
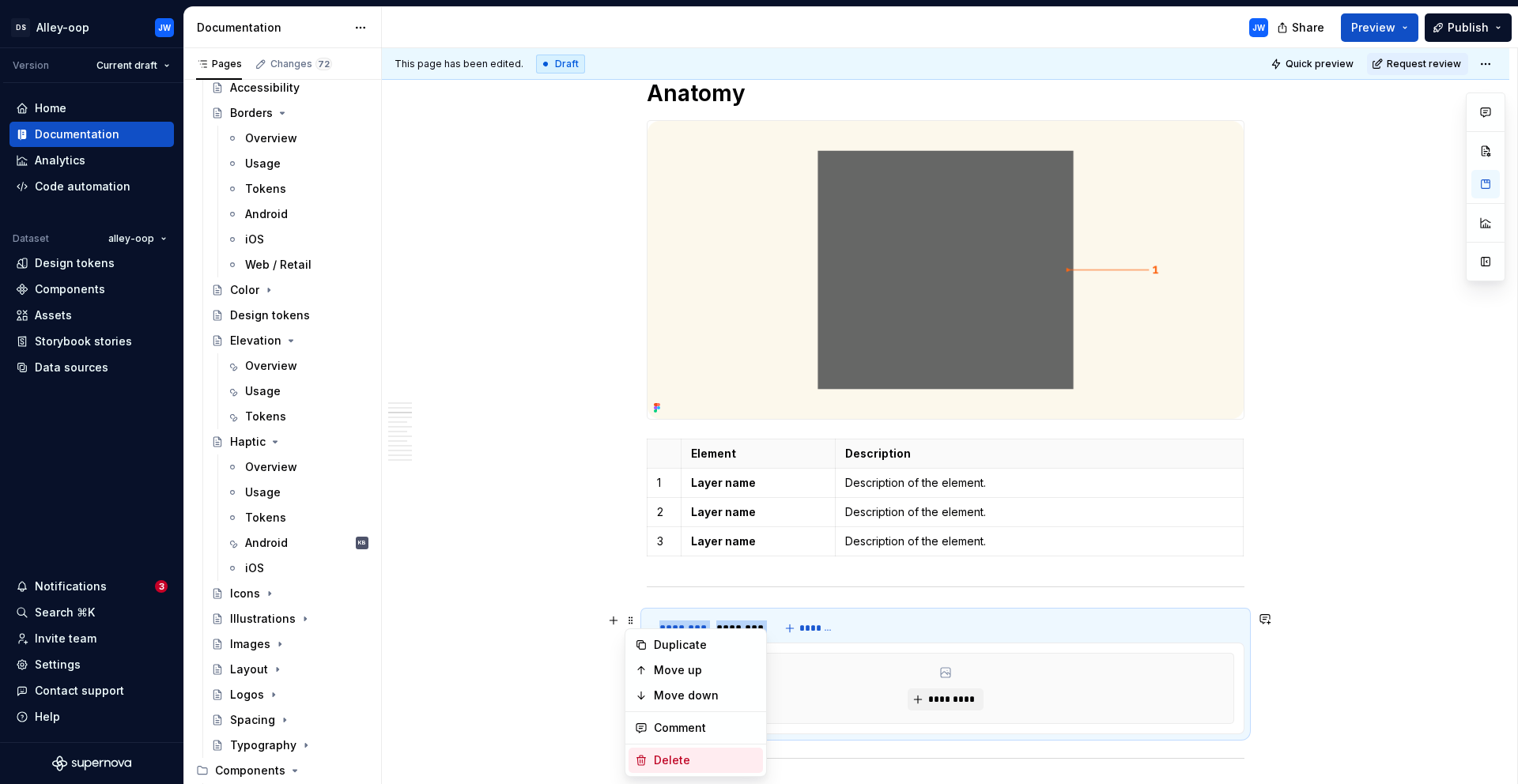
click at [662, 757] on div "Delete" at bounding box center [704, 759] width 103 height 15
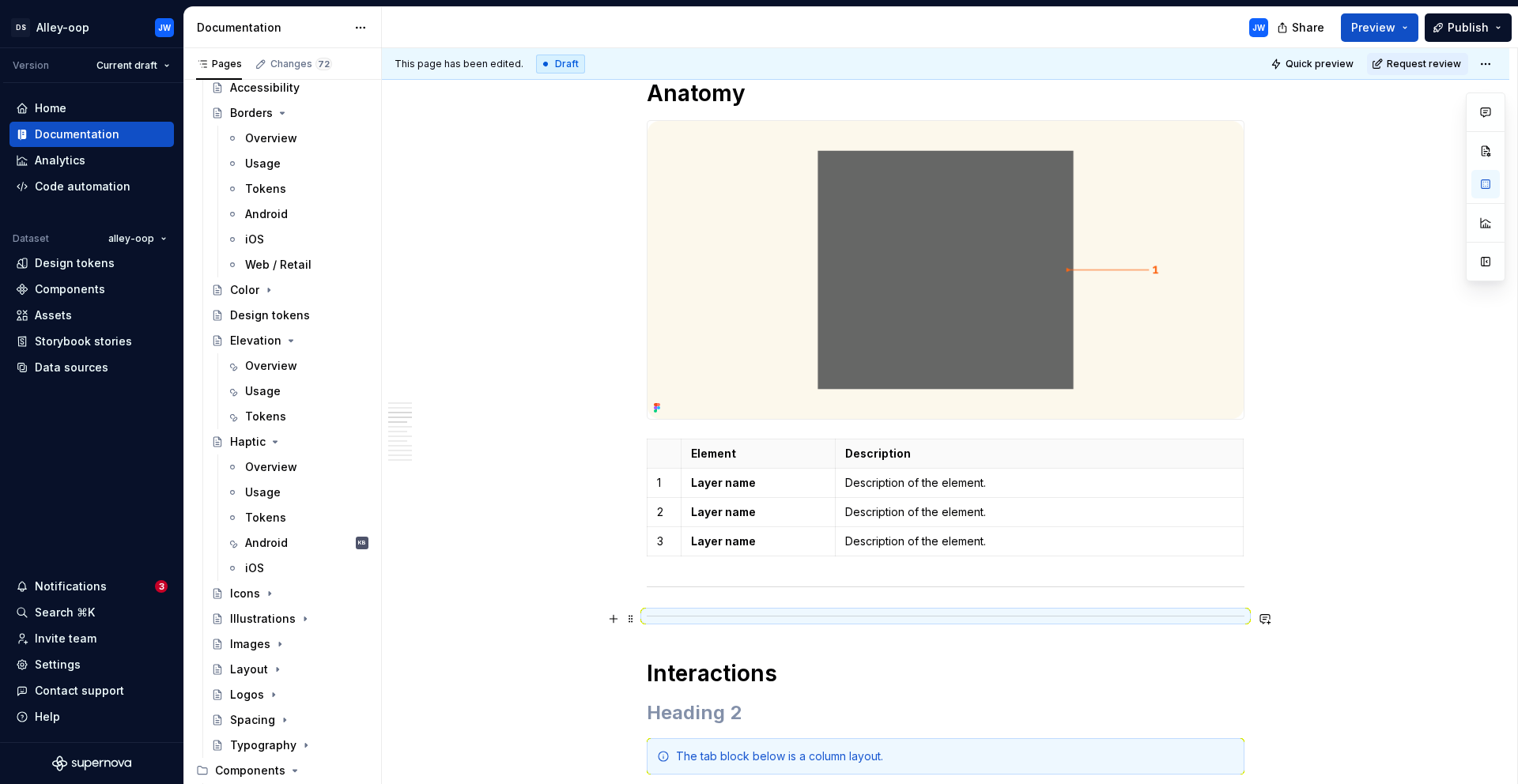
click at [685, 614] on div at bounding box center [946, 616] width 598 height 10
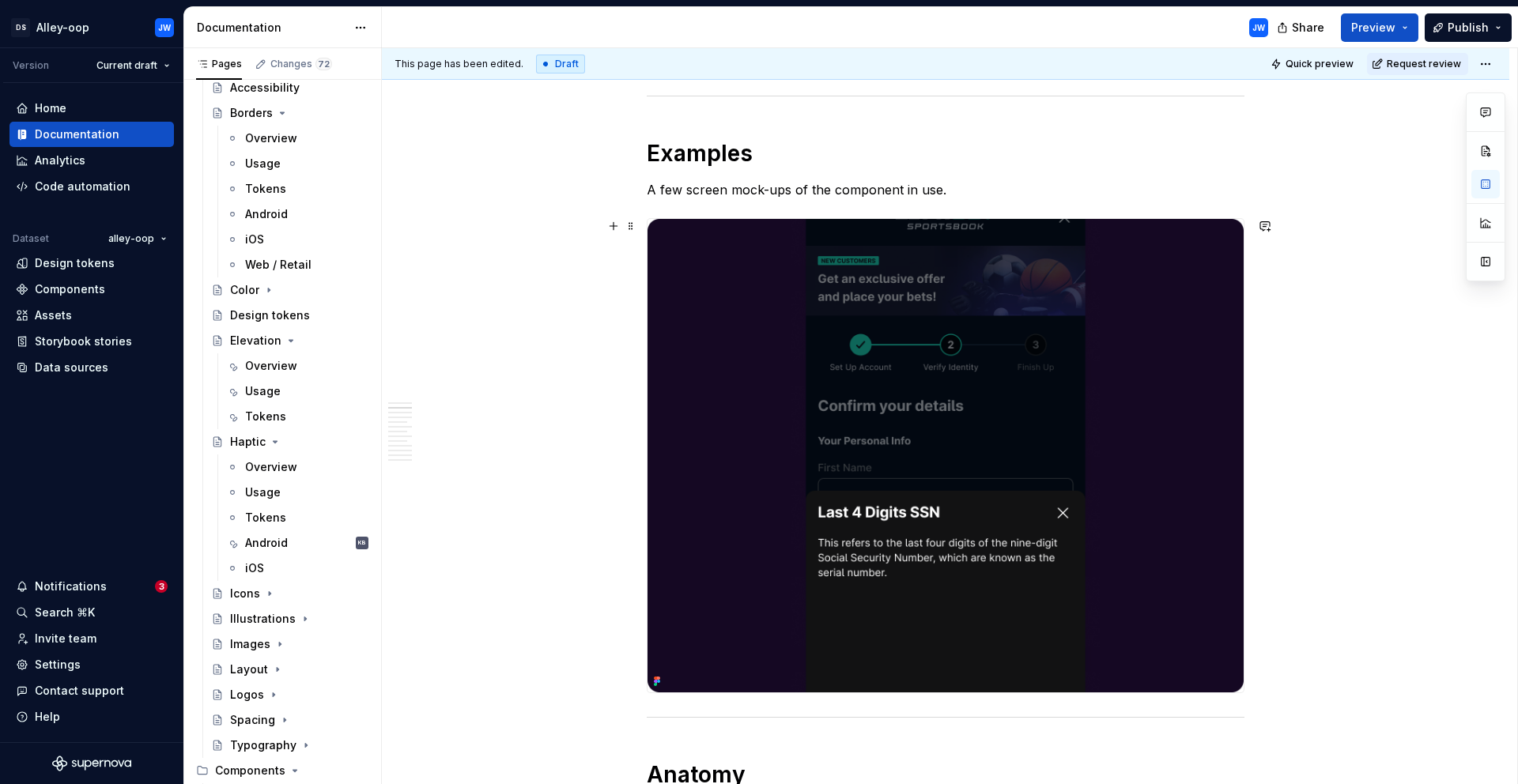
scroll to position [417, 0]
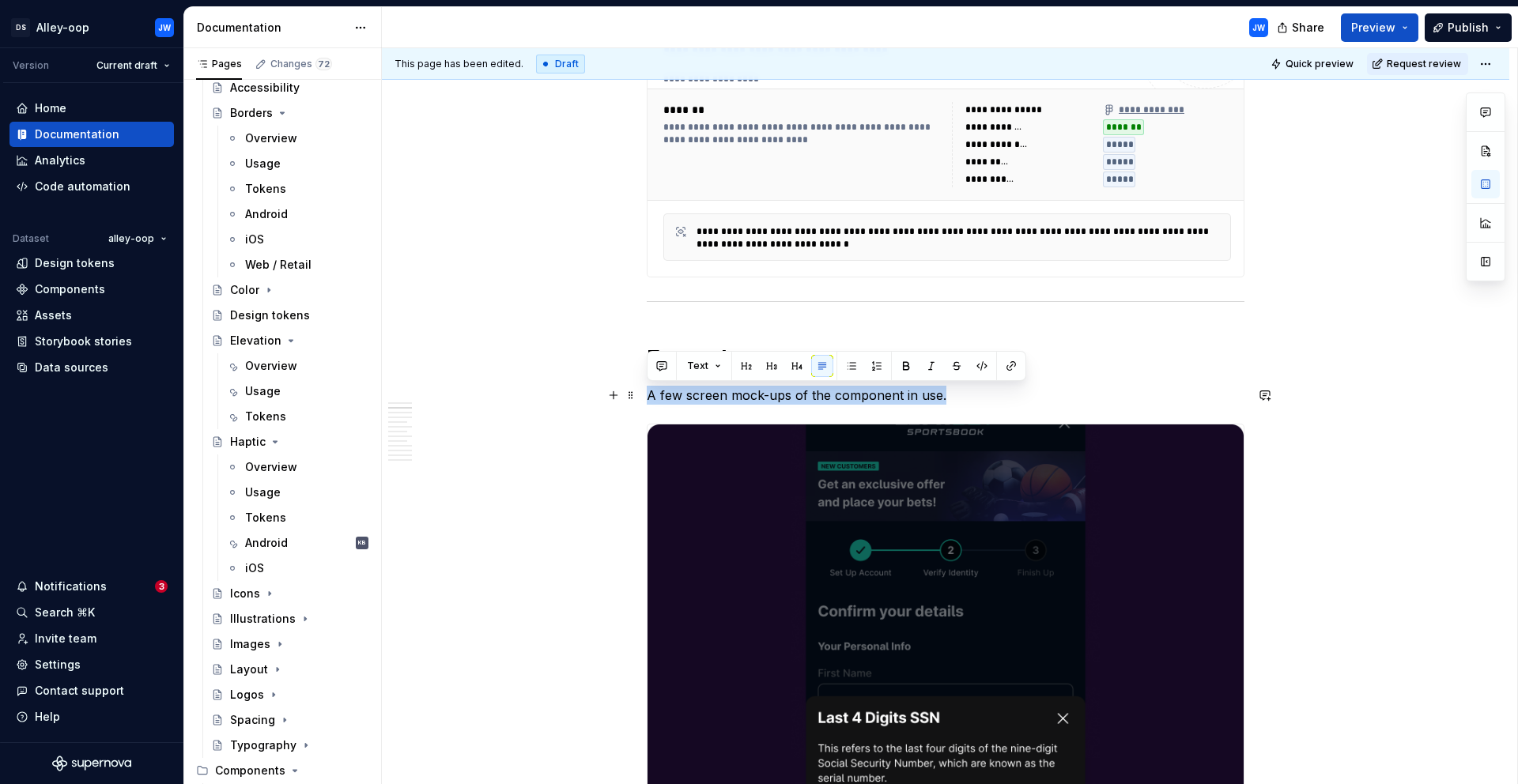
drag, startPoint x: 954, startPoint y: 397, endPoint x: 646, endPoint y: 398, distance: 308.0
click at [647, 398] on p "A few screen mock-ups of the component in use." at bounding box center [946, 395] width 598 height 19
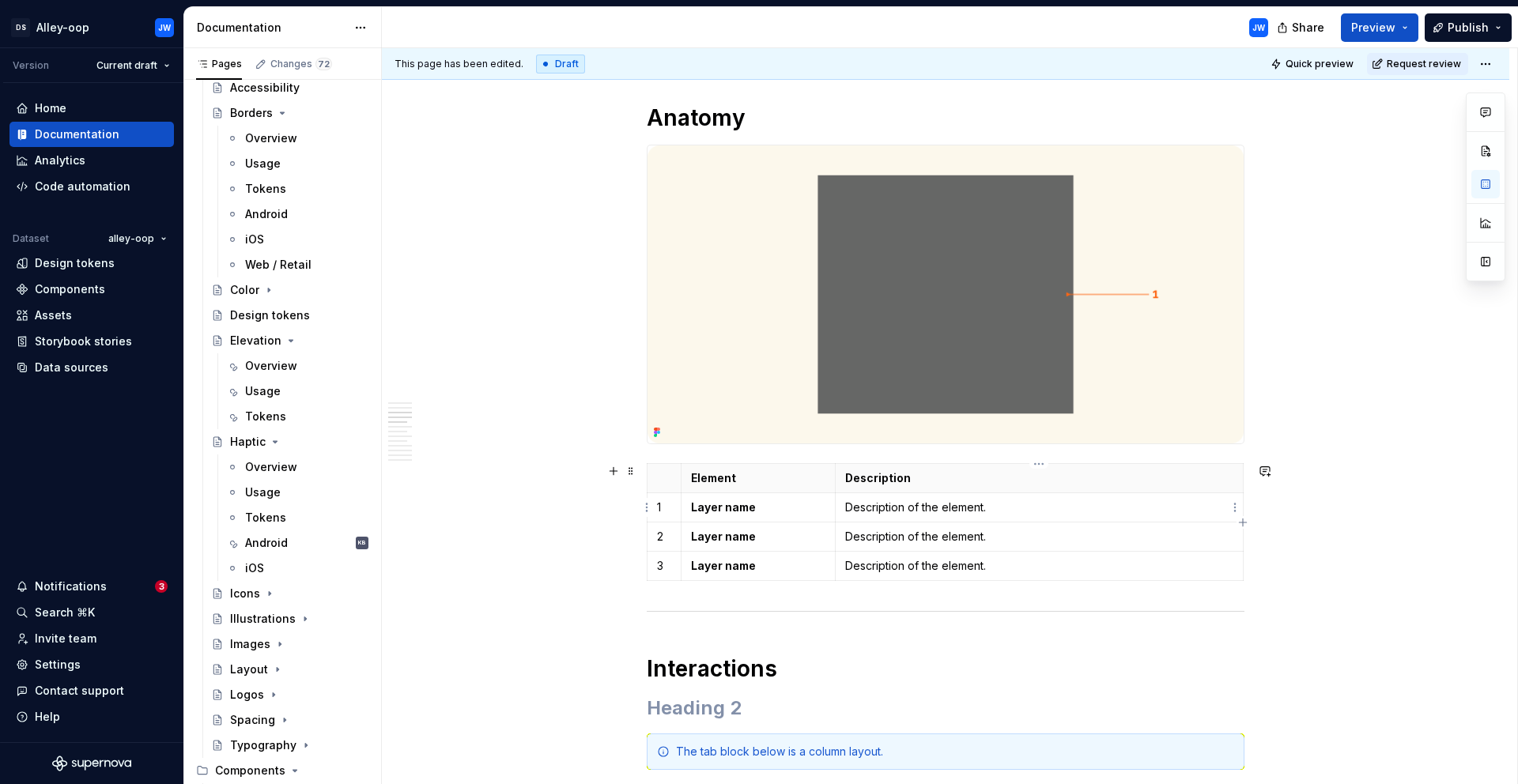
scroll to position [1263, 0]
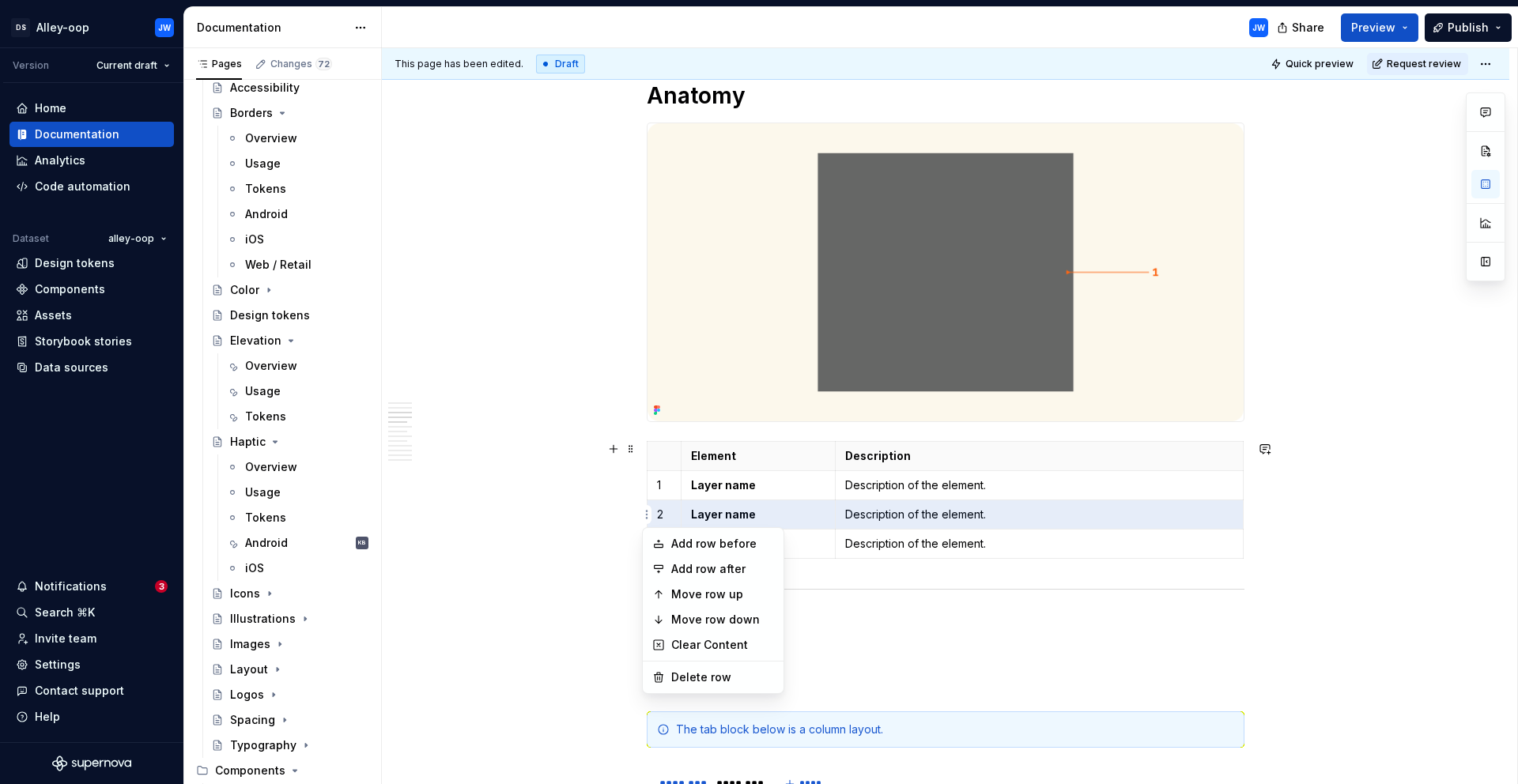
click at [651, 513] on html "DS Alley-oop JW Version Current draft Home Documentation Analytics Code automat…" at bounding box center [759, 392] width 1518 height 784
click at [743, 674] on div "Delete row" at bounding box center [723, 677] width 103 height 15
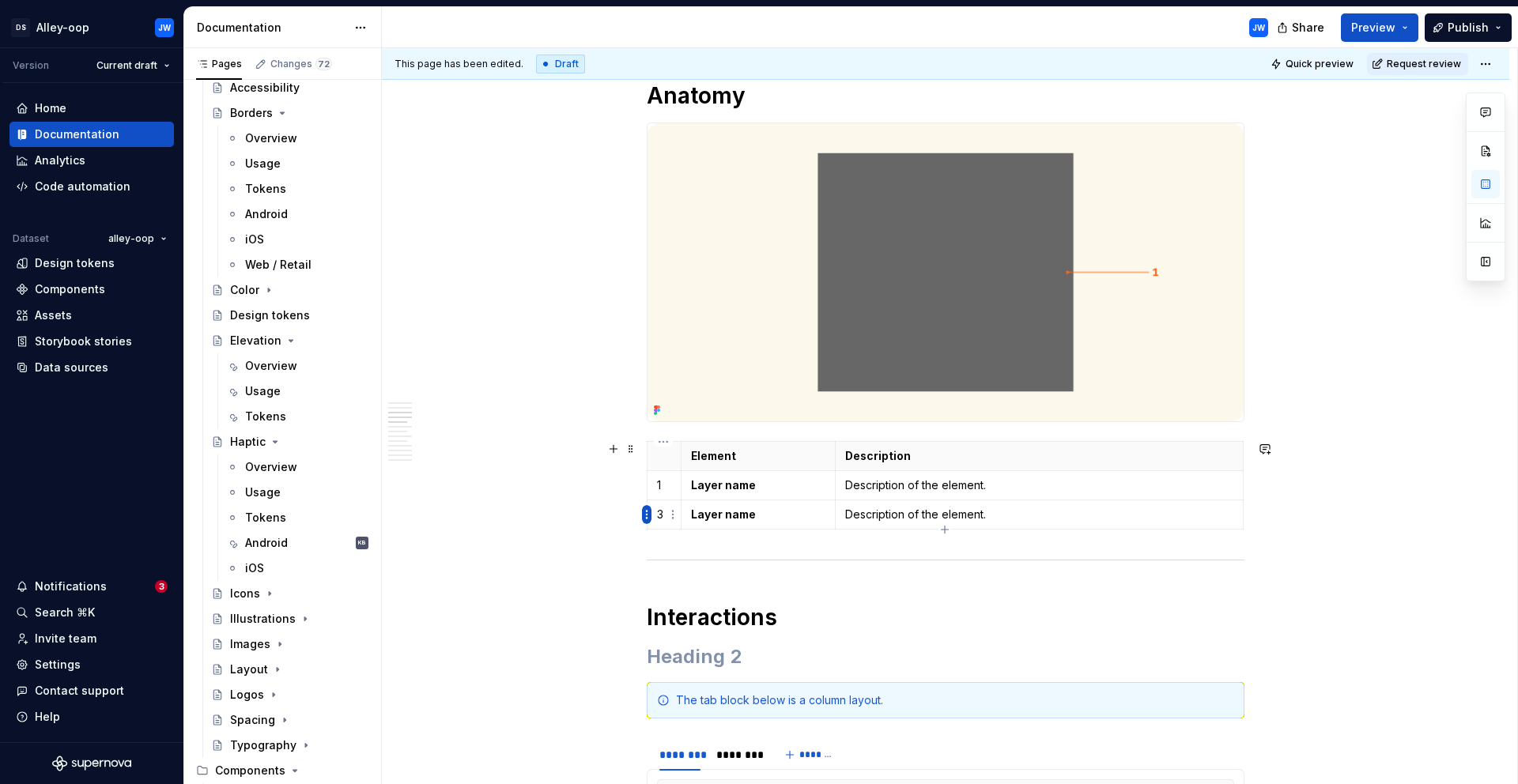
click at [646, 519] on html "DS Alley-oop JW Version Current draft Home Documentation Analytics Code automat…" at bounding box center [759, 392] width 1518 height 784
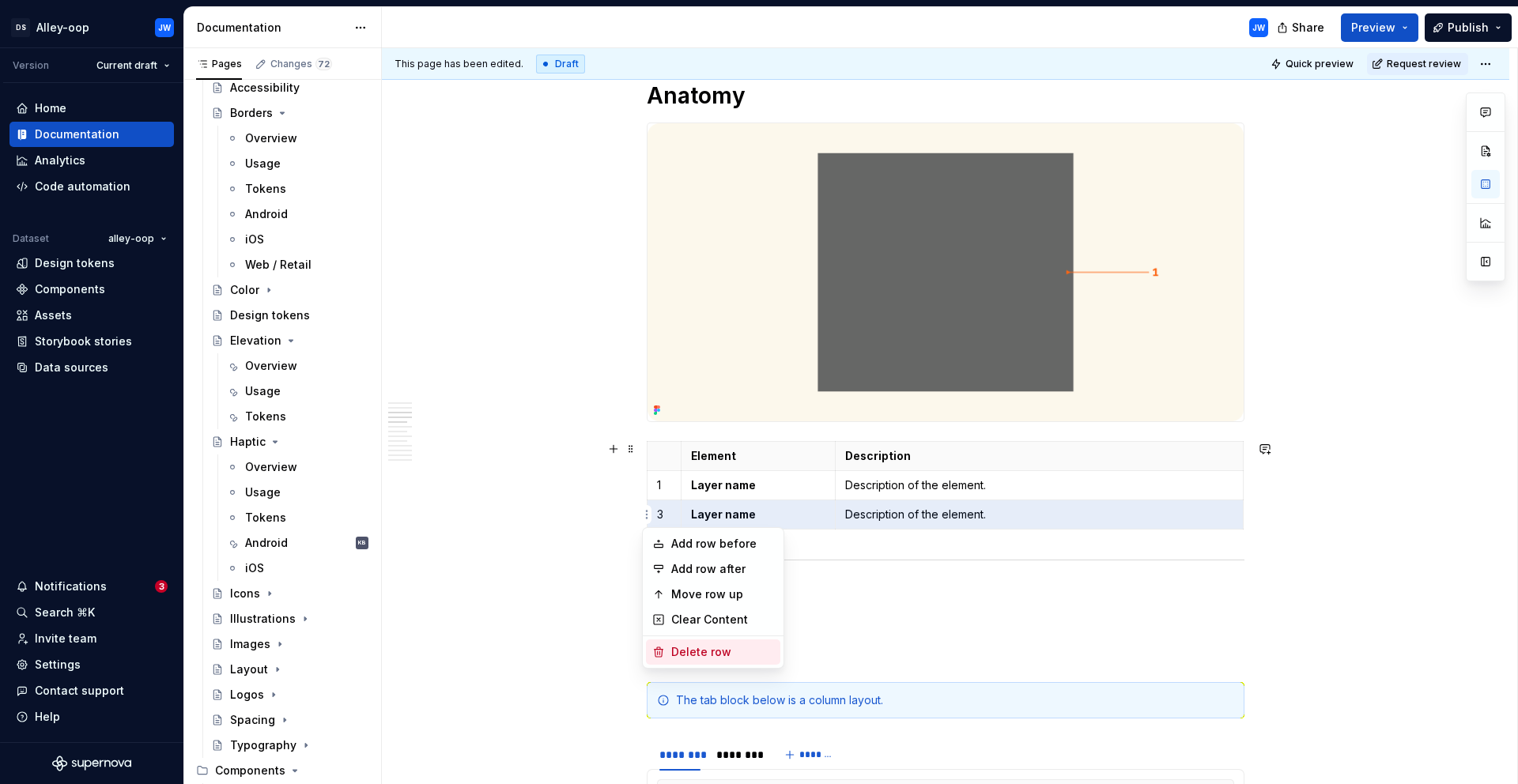
click at [672, 649] on div "Delete row" at bounding box center [723, 651] width 103 height 15
type textarea "*"
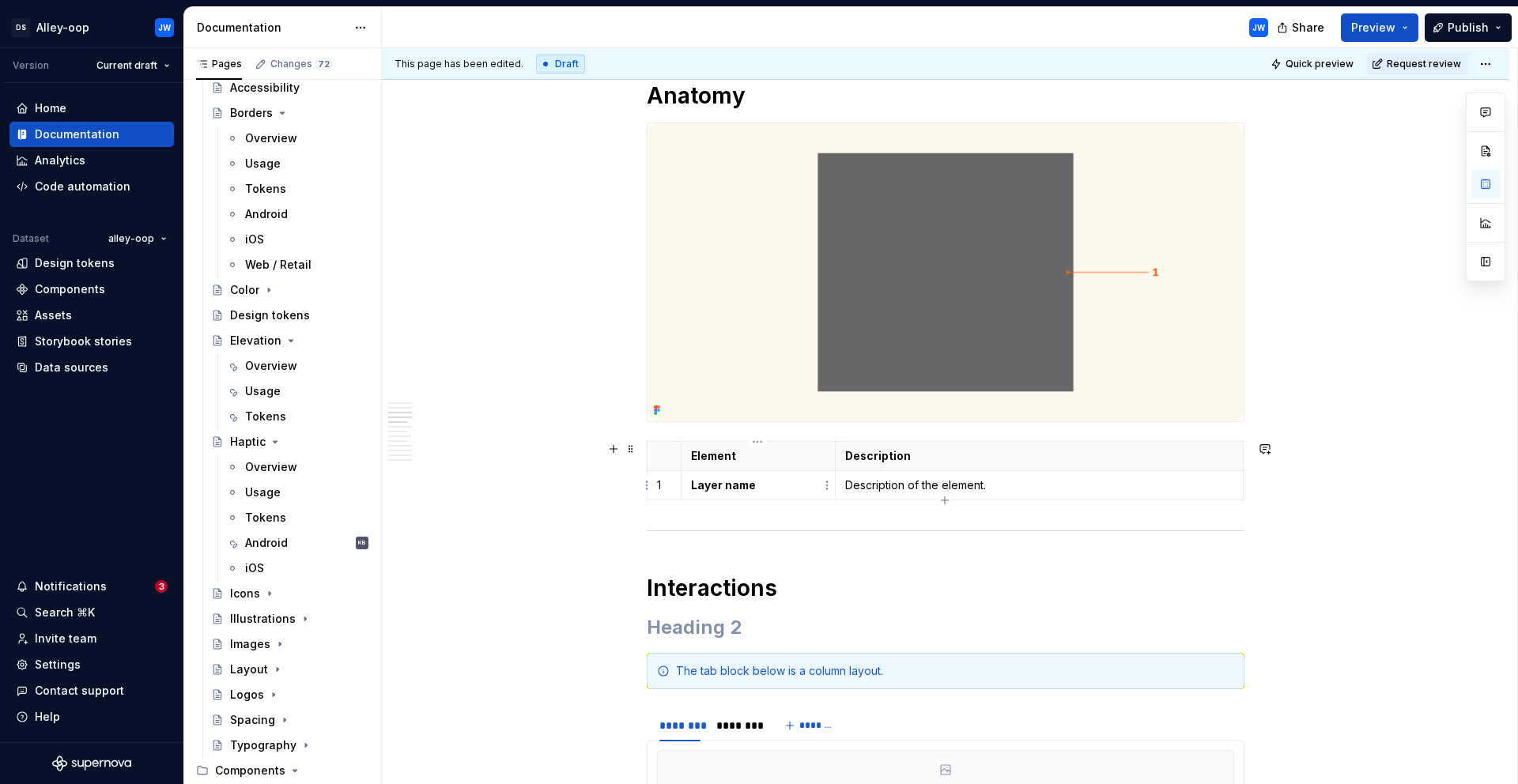
click at [736, 492] on p "Layer name" at bounding box center [758, 485] width 135 height 15
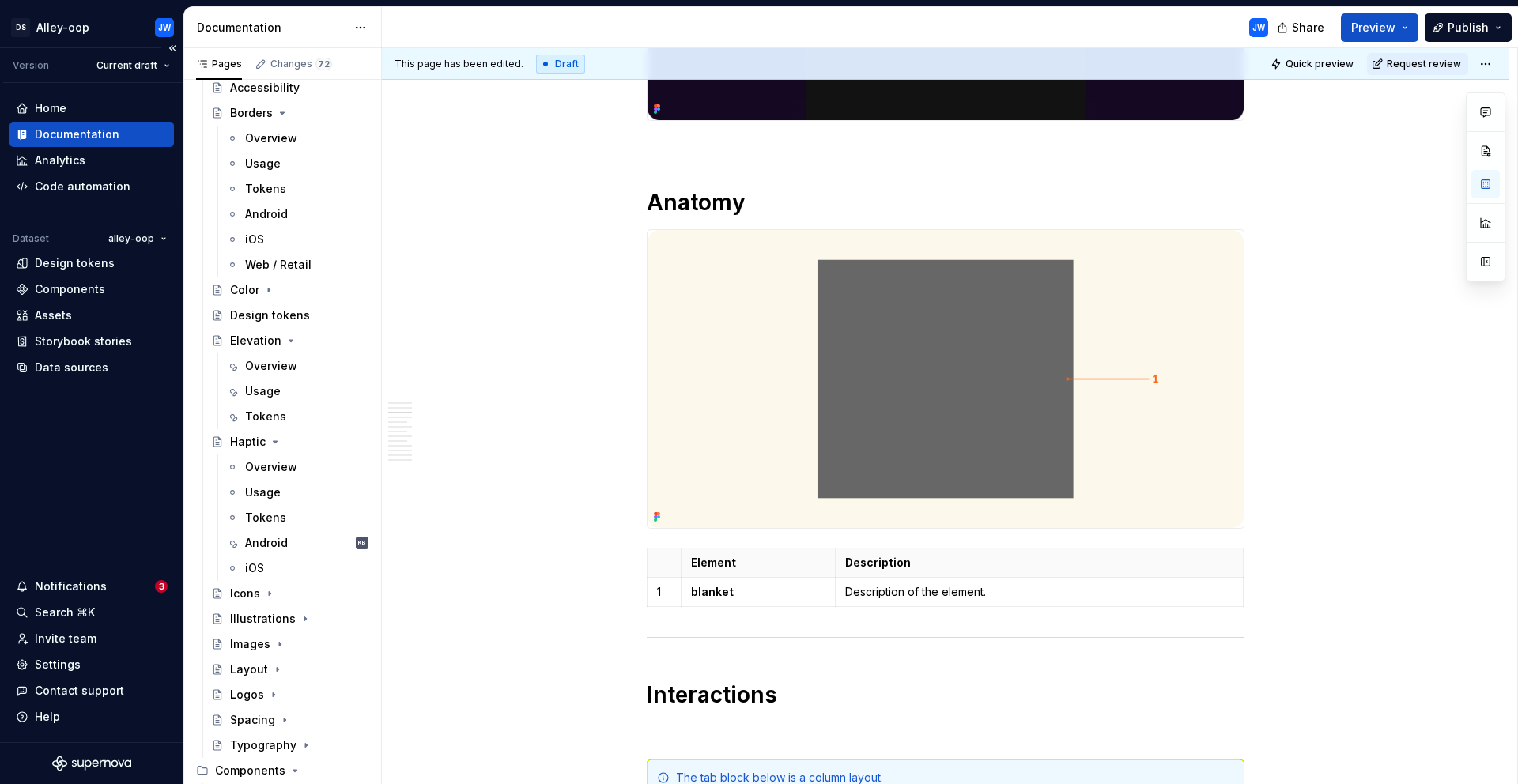
scroll to position [1171, 0]
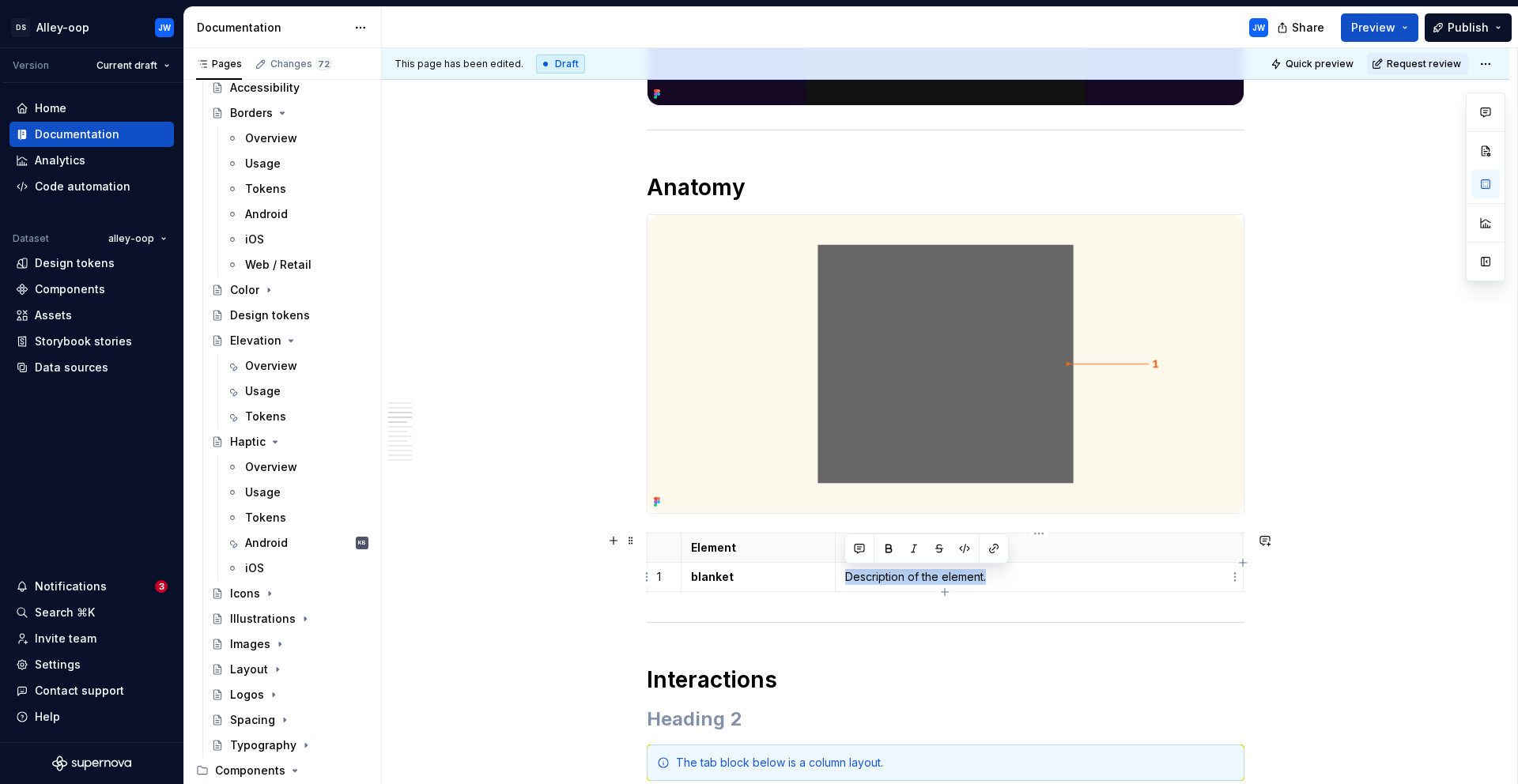
drag, startPoint x: 1034, startPoint y: 581, endPoint x: 846, endPoint y: 579, distance: 188.0
click at [846, 579] on p "Description of the element." at bounding box center [1039, 577] width 389 height 15
click at [949, 576] on p "The background color of the blanket." at bounding box center [1039, 577] width 389 height 15
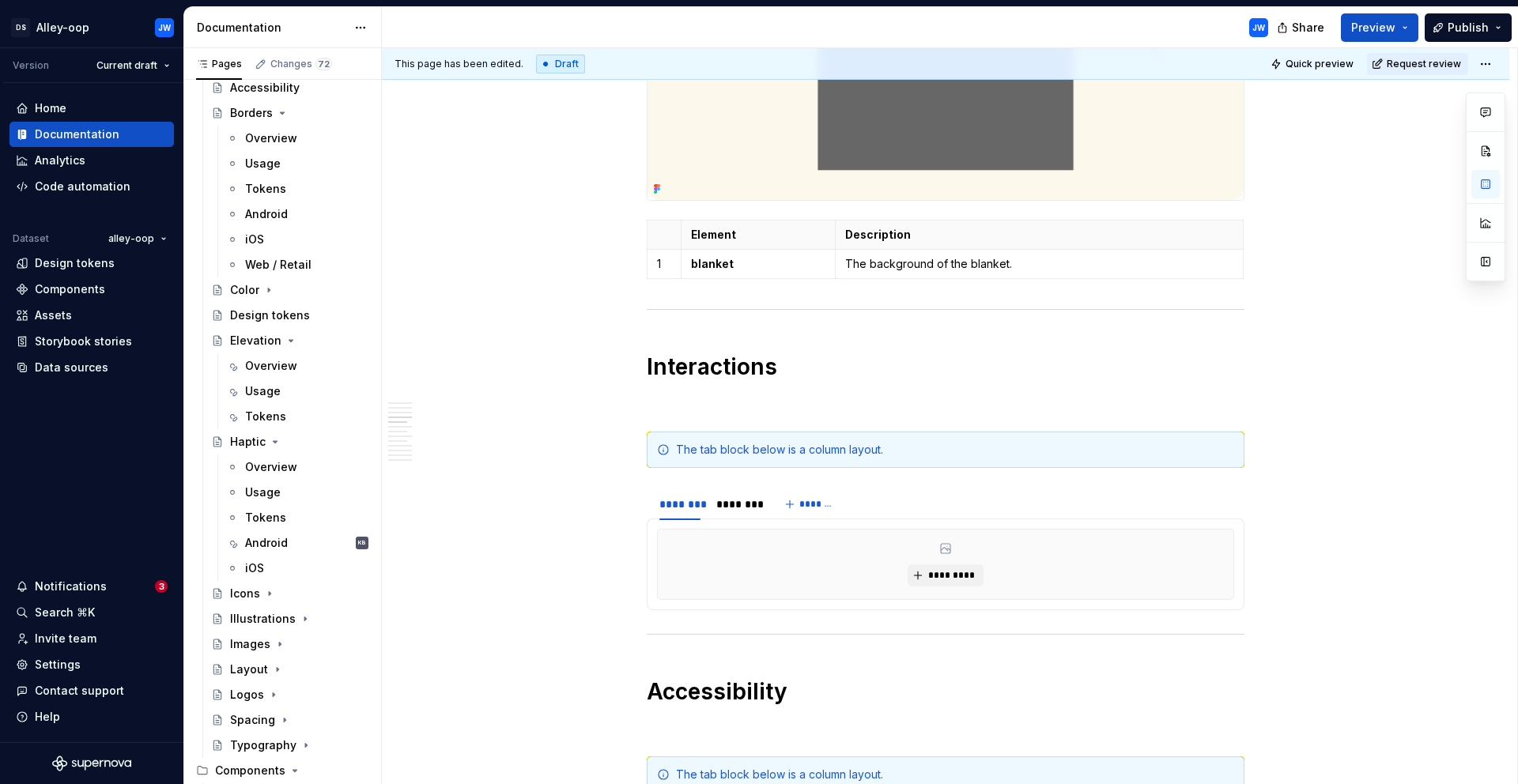
scroll to position [1485, 0]
click at [744, 409] on h2 at bounding box center [946, 406] width 598 height 25
click at [632, 450] on span at bounding box center [631, 448] width 13 height 22
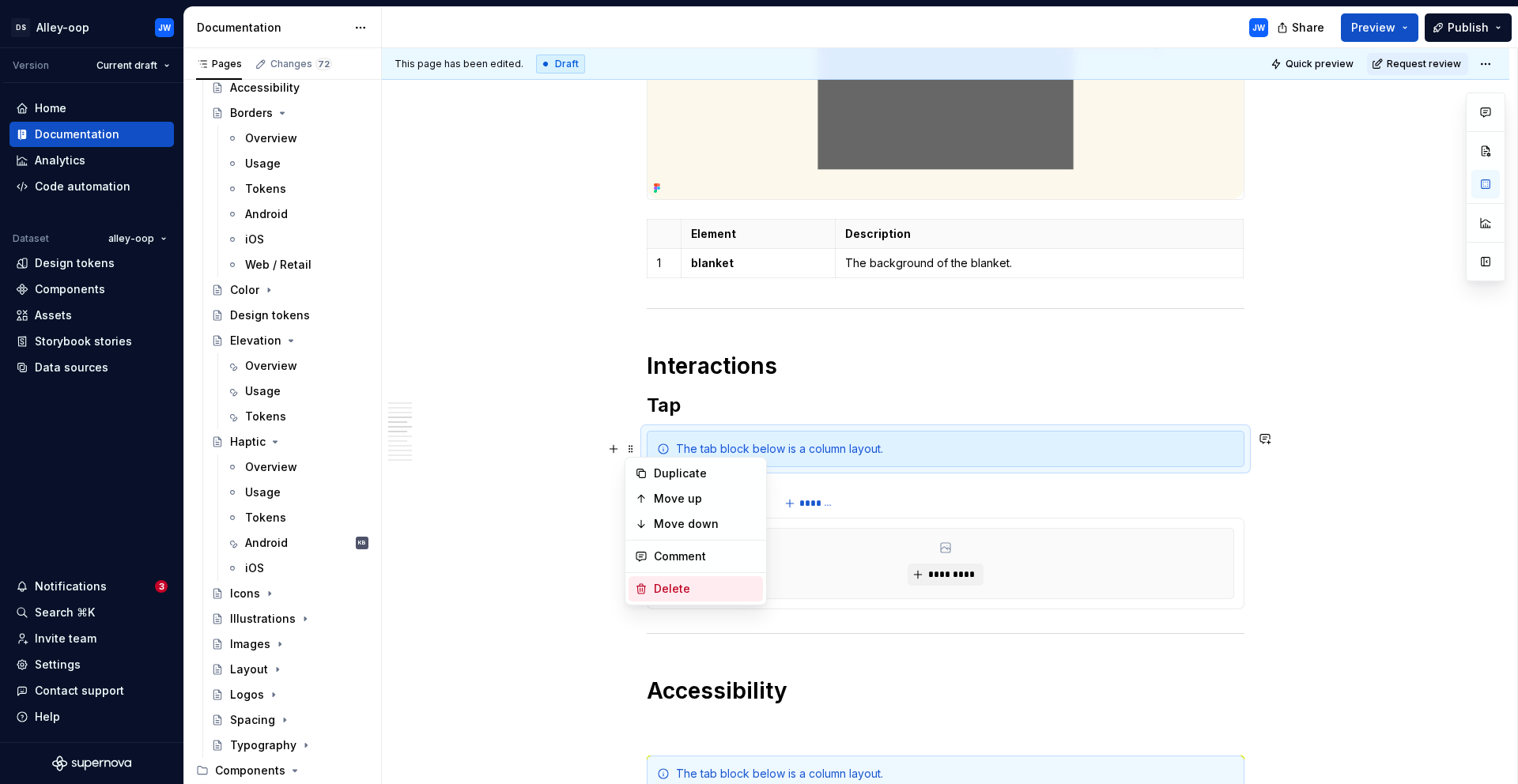
click at [672, 588] on div "Delete" at bounding box center [704, 588] width 103 height 15
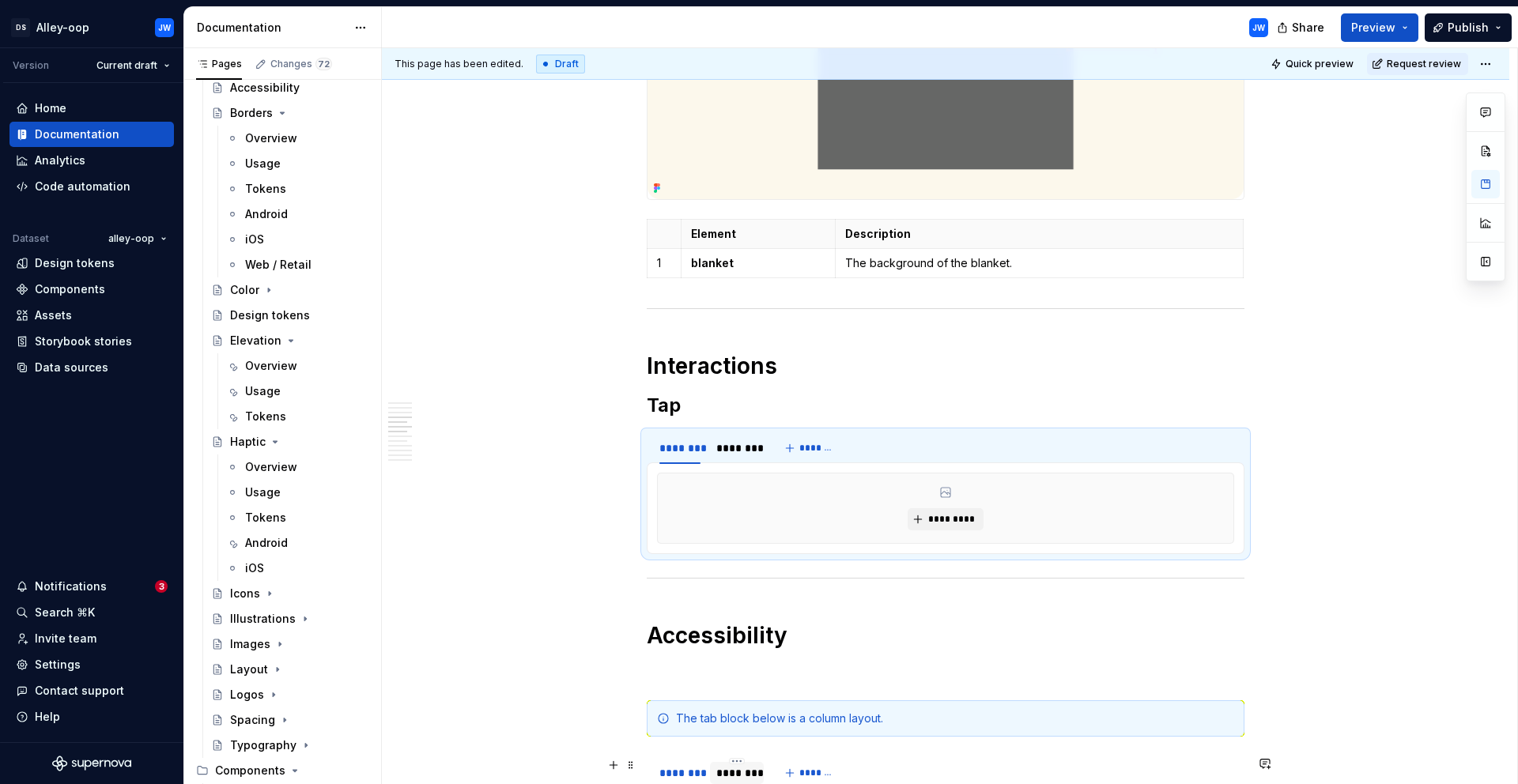
type textarea "*"
